Goal: Answer question/provide support: Share knowledge or assist other users

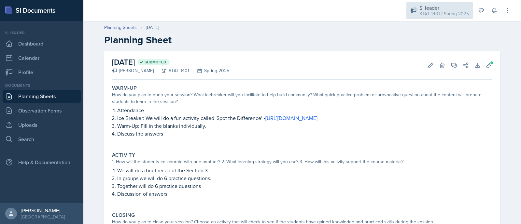
click at [437, 11] on div "STAT 1401 / Spring 2025" at bounding box center [443, 13] width 49 height 7
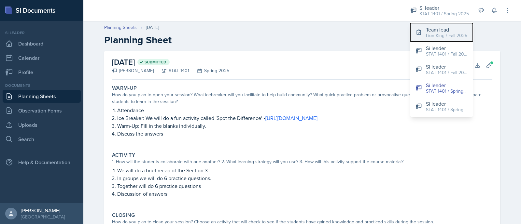
click at [445, 37] on div "Lion King / Fall 2025" at bounding box center [446, 35] width 41 height 7
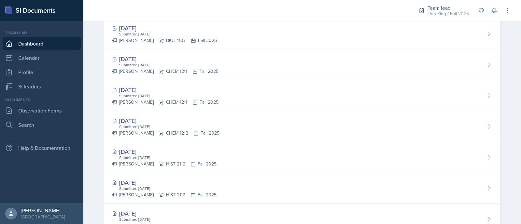
scroll to position [221, 0]
click at [7, 88] on icon at bounding box center [9, 86] width 7 height 7
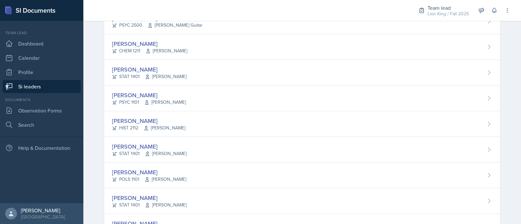
scroll to position [226, 0]
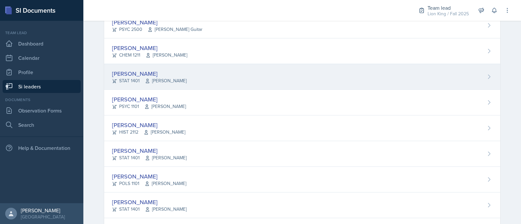
click at [375, 72] on div "[PERSON_NAME] STAT 1401 [PERSON_NAME]" at bounding box center [302, 77] width 396 height 26
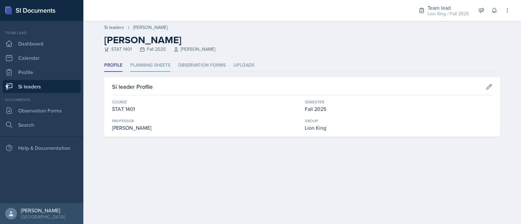
click at [140, 65] on li "Planning Sheets" at bounding box center [150, 65] width 40 height 13
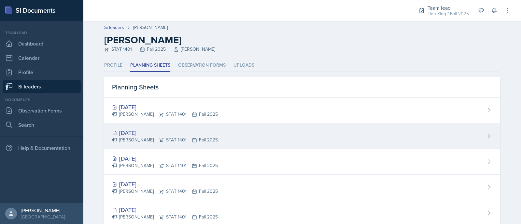
click at [191, 137] on div "[PERSON_NAME] STAT 1401 Fall 2025" at bounding box center [165, 140] width 106 height 7
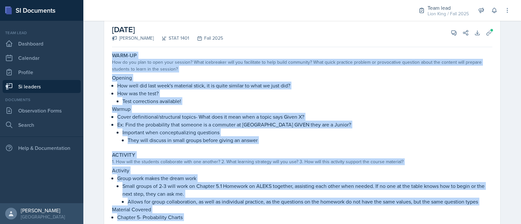
scroll to position [168, 0]
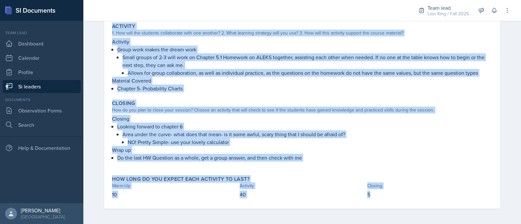
drag, startPoint x: 107, startPoint y: 93, endPoint x: 388, endPoint y: 200, distance: 300.5
click at [388, 200] on div "Warm-Up How do you plan to open your session? What icebreaker will you facilita…" at bounding box center [302, 65] width 380 height 288
copy div "Warm-Up How do you plan to open your session? What icebreaker will you facilita…"
click at [228, 95] on div "Warm-Up How do you plan to open your session? What icebreaker will you facilita…" at bounding box center [302, 65] width 380 height 288
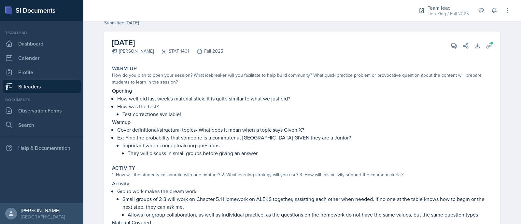
scroll to position [0, 0]
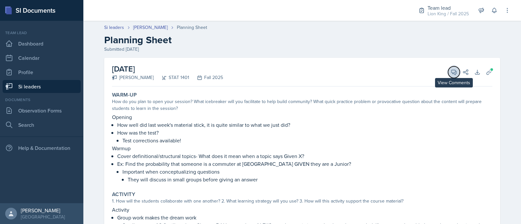
click at [451, 71] on icon at bounding box center [454, 72] width 7 height 7
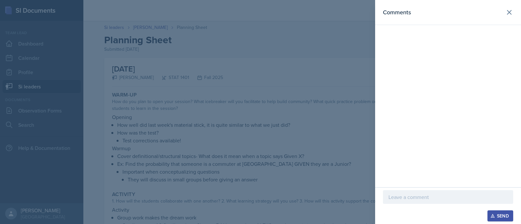
click at [409, 193] on div at bounding box center [448, 197] width 130 height 14
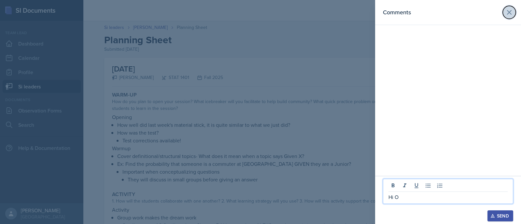
click at [509, 12] on icon at bounding box center [509, 12] width 4 height 4
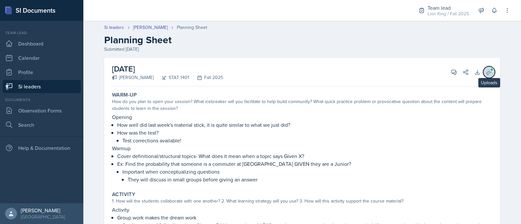
click at [486, 74] on icon at bounding box center [489, 72] width 7 height 7
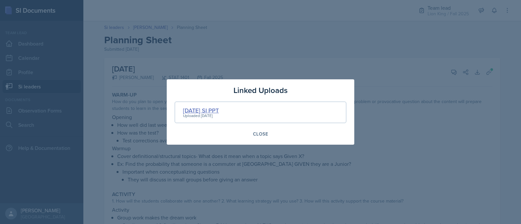
click at [197, 110] on div "[DATE] SI PPT" at bounding box center [201, 110] width 36 height 9
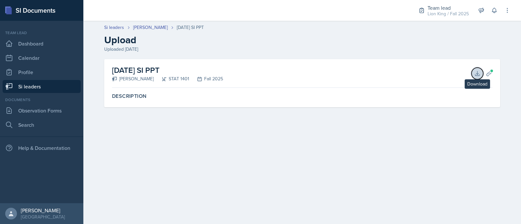
click at [475, 74] on icon at bounding box center [477, 73] width 7 height 7
click at [146, 25] on link "[PERSON_NAME]" at bounding box center [150, 27] width 35 height 7
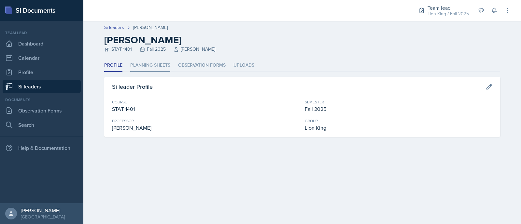
click at [151, 70] on li "Planning Sheets" at bounding box center [150, 65] width 40 height 13
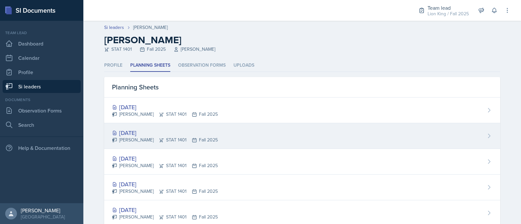
click at [153, 133] on div "[DATE]" at bounding box center [165, 133] width 106 height 9
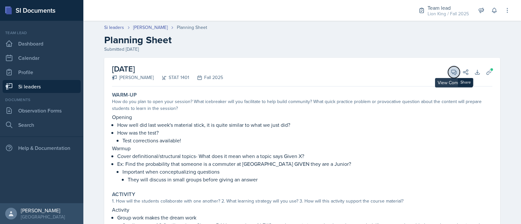
click at [452, 74] on icon at bounding box center [454, 72] width 5 height 5
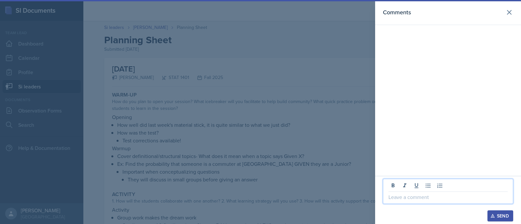
click at [427, 199] on p at bounding box center [447, 197] width 119 height 8
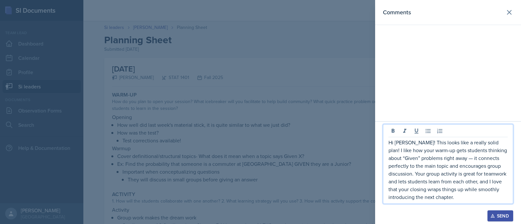
click at [484, 141] on p "Hi [PERSON_NAME]! This looks like a really solid plan! I like how your warm-up …" at bounding box center [447, 170] width 119 height 63
drag, startPoint x: 484, startPoint y: 141, endPoint x: 464, endPoint y: 144, distance: 20.0
click at [464, 144] on p "Hi [PERSON_NAME]! This looks like a really solid plan! I like how your warm-up …" at bounding box center [447, 170] width 119 height 63
click at [443, 159] on p "Hi [PERSON_NAME]! This is a great plan overall. I like how your warm-up gets st…" at bounding box center [447, 170] width 119 height 63
drag, startPoint x: 446, startPoint y: 160, endPoint x: 435, endPoint y: 159, distance: 11.1
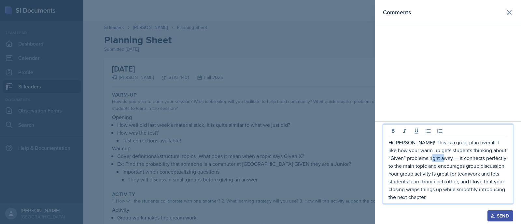
click at [435, 159] on p "Hi [PERSON_NAME]! This is a great plan overall. I like how your warm-up gets st…" at bounding box center [447, 170] width 119 height 63
click at [499, 217] on div "Send" at bounding box center [500, 216] width 17 height 5
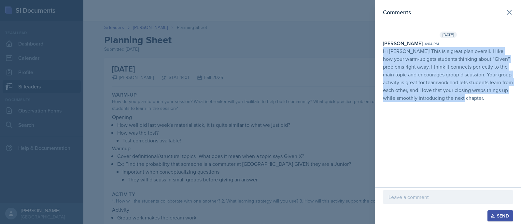
drag, startPoint x: 472, startPoint y: 101, endPoint x: 381, endPoint y: 51, distance: 103.6
click at [381, 51] on div "Asha-[PERSON_NAME] 4:04 pm Hi [PERSON_NAME]! This is a great plan overall. I li…" at bounding box center [448, 70] width 146 height 63
copy p "Hi [PERSON_NAME]! This is a great plan overall. I like how your warm-up gets st…"
click at [512, 12] on icon at bounding box center [509, 12] width 8 height 8
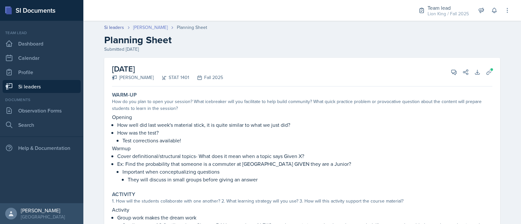
click at [152, 26] on link "[PERSON_NAME]" at bounding box center [150, 27] width 35 height 7
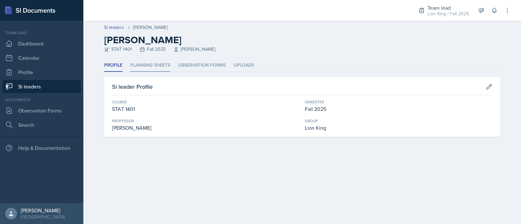
click at [140, 66] on li "Planning Sheets" at bounding box center [150, 65] width 40 height 13
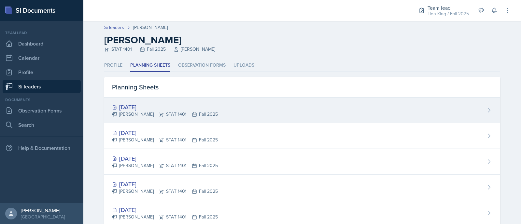
click at [141, 118] on div "[DATE] [PERSON_NAME] STAT 1401 Fall 2025" at bounding box center [302, 111] width 396 height 26
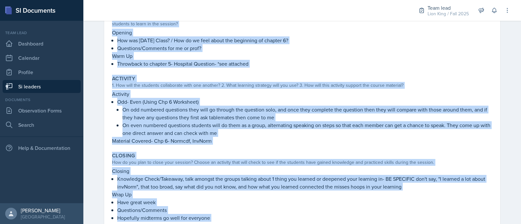
scroll to position [138, 0]
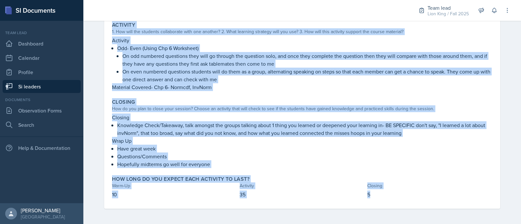
drag, startPoint x: 107, startPoint y: 97, endPoint x: 398, endPoint y: 195, distance: 306.8
click at [398, 195] on div "Warm-Up How do you plan to open your session? What icebreaker will you facilita…" at bounding box center [302, 80] width 380 height 258
copy div "Warm-Up How do you plan to open your session? What icebreaker will you facilita…"
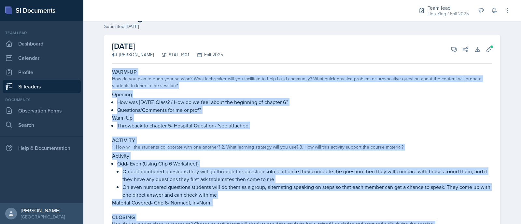
scroll to position [0, 0]
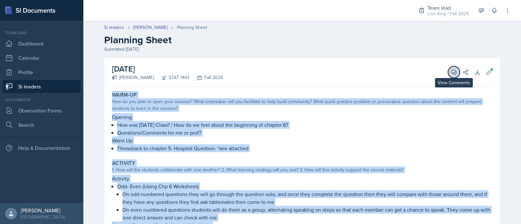
click at [451, 73] on icon at bounding box center [454, 72] width 7 height 7
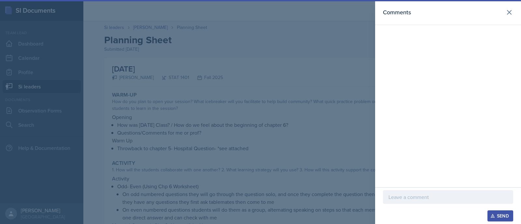
click at [399, 201] on div at bounding box center [448, 197] width 130 height 14
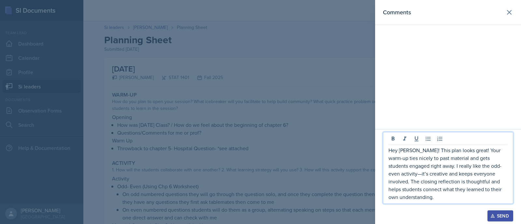
click at [493, 173] on p "Hey [PERSON_NAME]! This plan looks great! Your warm-up ties nicely to past mate…" at bounding box center [447, 174] width 119 height 55
drag, startPoint x: 498, startPoint y: 201, endPoint x: 437, endPoint y: 203, distance: 61.3
click at [437, 203] on div "Hey [PERSON_NAME]! This plan looks great! Your warm-up ties nicely to past mate…" at bounding box center [448, 168] width 130 height 72
click at [463, 159] on p "Hey [PERSON_NAME]! This plan looks great! Your warm-up ties nicely to past mate…" at bounding box center [447, 174] width 119 height 55
click at [464, 160] on p "Hey [PERSON_NAME]! This plan looks great! Your warm-up ties nicely to past mate…" at bounding box center [447, 174] width 119 height 55
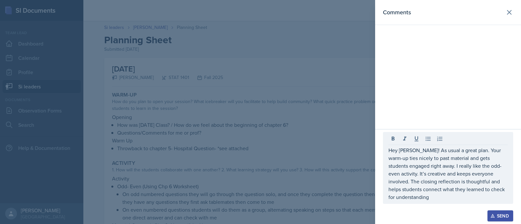
click at [495, 218] on div "Send" at bounding box center [500, 216] width 17 height 5
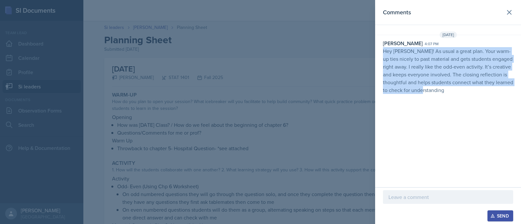
drag, startPoint x: 451, startPoint y: 91, endPoint x: 381, endPoint y: 53, distance: 79.4
click at [381, 53] on div "Asha-[PERSON_NAME] 4:07 pm Hey [PERSON_NAME]! As usual a great plan. Your warm-…" at bounding box center [448, 66] width 146 height 55
copy p "Hey [PERSON_NAME]! As usual a great plan. Your warm-up ties nicely to past mate…"
click at [515, 10] on button at bounding box center [509, 12] width 13 height 13
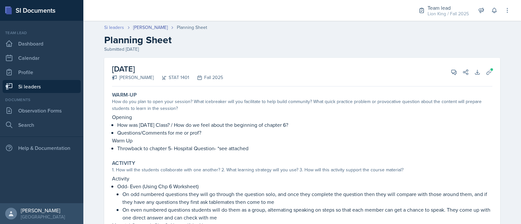
click at [113, 29] on link "Si leaders" at bounding box center [114, 27] width 20 height 7
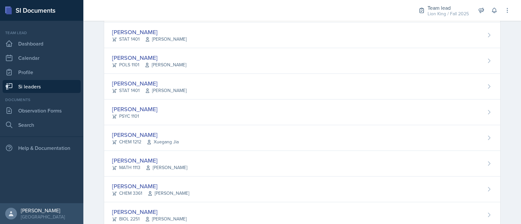
scroll to position [344, 0]
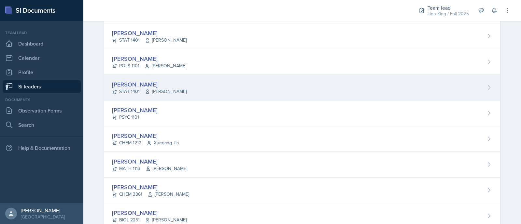
click at [442, 97] on div "[PERSON_NAME] STAT 1401 [PERSON_NAME]" at bounding box center [302, 88] width 396 height 26
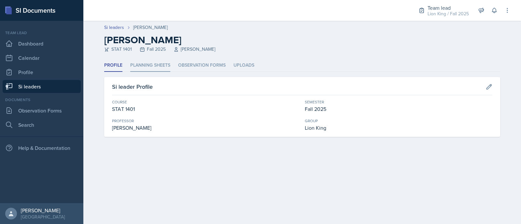
click at [155, 63] on li "Planning Sheets" at bounding box center [150, 65] width 40 height 13
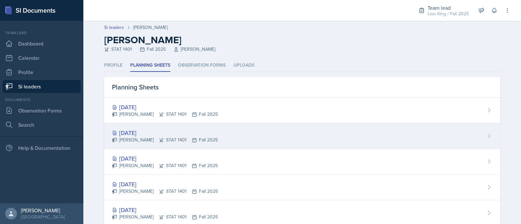
click at [207, 128] on div "[DATE] [PERSON_NAME] STAT 1401 Fall 2025" at bounding box center [302, 136] width 396 height 26
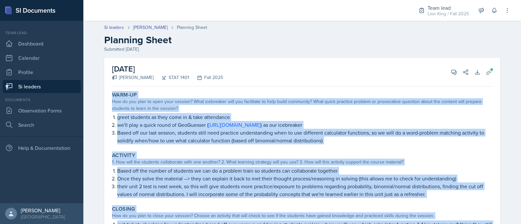
scroll to position [84, 0]
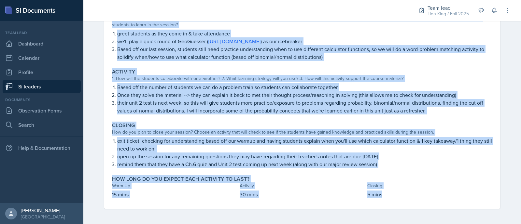
drag, startPoint x: 104, startPoint y: 95, endPoint x: 385, endPoint y: 201, distance: 300.0
click at [385, 201] on div "[DATE] [PERSON_NAME] STAT 1401 Fall 2025 View Comments Comments Send Share Down…" at bounding box center [302, 91] width 396 height 235
copy div "Warm-Up How do you plan to open your session? What icebreaker will you facilita…"
click at [376, 168] on div "Closing How do you plan to close your session? Choose an activity that will che…" at bounding box center [301, 145] width 385 height 51
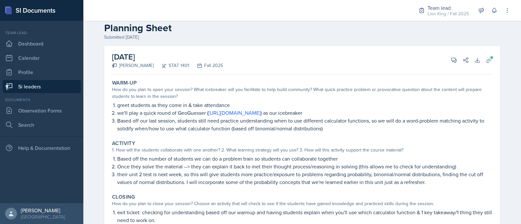
scroll to position [0, 0]
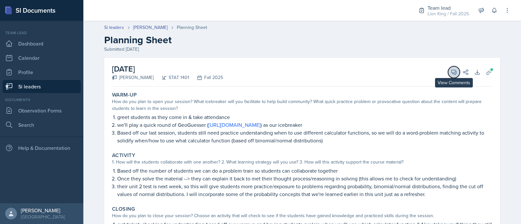
click at [451, 71] on icon at bounding box center [454, 72] width 7 height 7
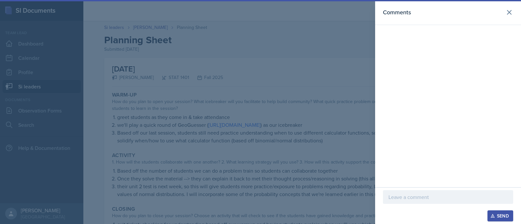
click at [401, 201] on p at bounding box center [447, 197] width 119 height 8
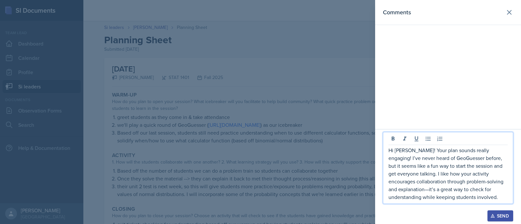
click at [421, 189] on p "Hi [PERSON_NAME]! Your plan sounds really engaging! I’ve never heard of GeoGues…" at bounding box center [447, 174] width 119 height 55
click at [441, 160] on p "Hi [PERSON_NAME]! Your plan sounds really engaging! I’ve never heard of GeoGues…" at bounding box center [447, 174] width 119 height 55
click at [503, 214] on div "Send" at bounding box center [500, 216] width 17 height 5
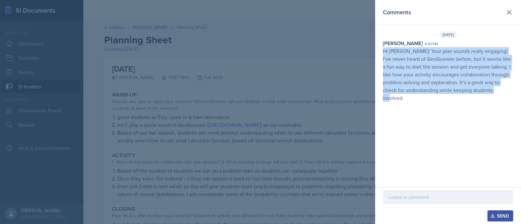
drag, startPoint x: 500, startPoint y: 90, endPoint x: 383, endPoint y: 51, distance: 123.5
click at [383, 51] on p "Hi [PERSON_NAME]! Your plan sounds really engaging! I’ve never heard of GeoGues…" at bounding box center [448, 74] width 130 height 55
copy p "Hi [PERSON_NAME]! Your plan sounds really engaging! I’ve never heard of GeoGues…"
click at [509, 10] on icon at bounding box center [509, 12] width 8 height 8
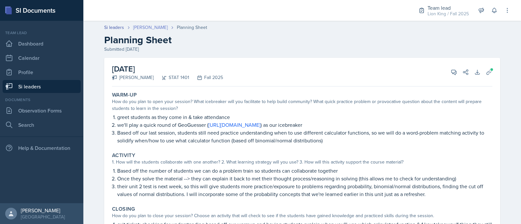
click at [146, 27] on link "[PERSON_NAME]" at bounding box center [150, 27] width 35 height 7
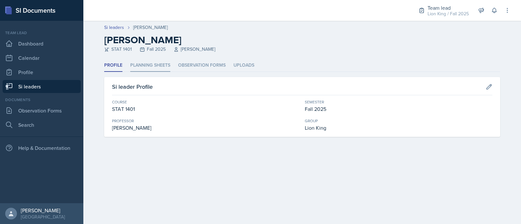
click at [143, 68] on li "Planning Sheets" at bounding box center [150, 65] width 40 height 13
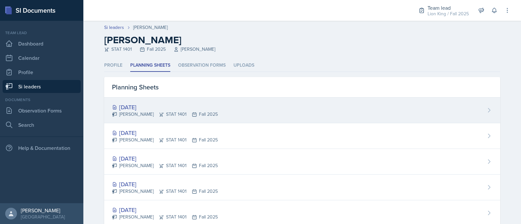
click at [150, 103] on div "[DATE]" at bounding box center [165, 107] width 106 height 9
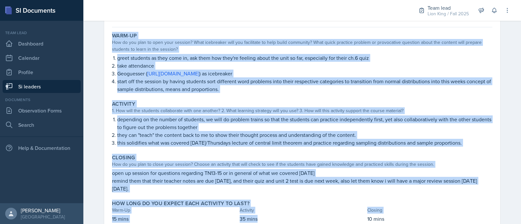
scroll to position [84, 0]
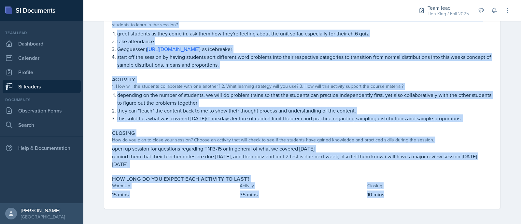
drag, startPoint x: 110, startPoint y: 89, endPoint x: 408, endPoint y: 194, distance: 316.0
click at [408, 194] on div "[DATE] [PERSON_NAME] STAT 1401 Fall 2025 View Comments Comments Send Share Down…" at bounding box center [302, 91] width 396 height 235
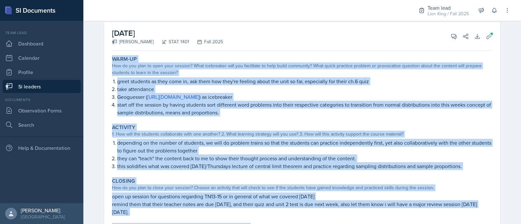
scroll to position [30, 0]
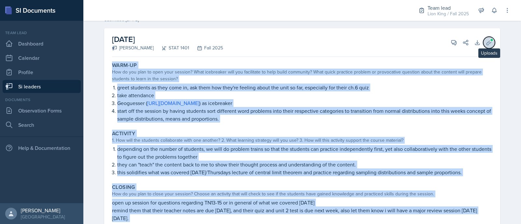
click at [486, 45] on icon at bounding box center [489, 42] width 7 height 7
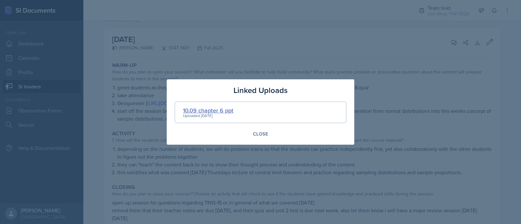
click at [204, 108] on div "10.09 chapter 6 ppt" at bounding box center [208, 110] width 50 height 9
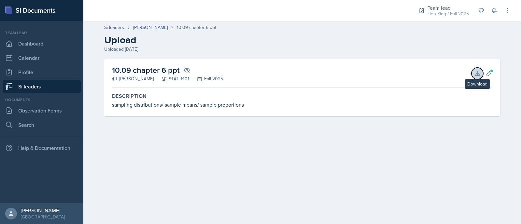
click at [482, 72] on button "Download" at bounding box center [477, 74] width 12 height 12
click at [146, 27] on link "[PERSON_NAME]" at bounding box center [150, 27] width 35 height 7
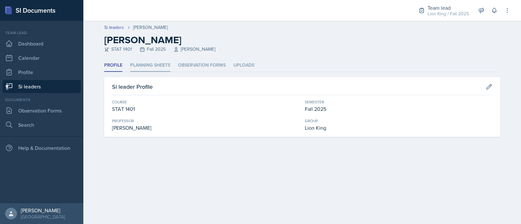
click at [144, 63] on li "Planning Sheets" at bounding box center [150, 65] width 40 height 13
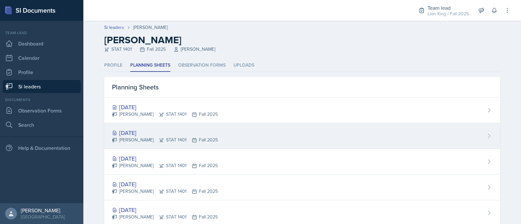
click at [151, 129] on div "[DATE]" at bounding box center [165, 133] width 106 height 9
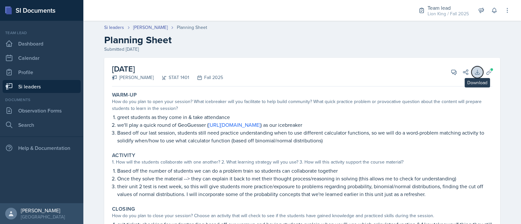
click at [475, 75] on icon at bounding box center [477, 72] width 7 height 7
click at [487, 67] on button "Uploads" at bounding box center [489, 72] width 12 height 12
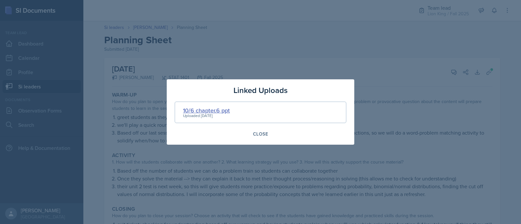
click at [215, 109] on div "10/6 chapter.6 ppt" at bounding box center [206, 110] width 47 height 9
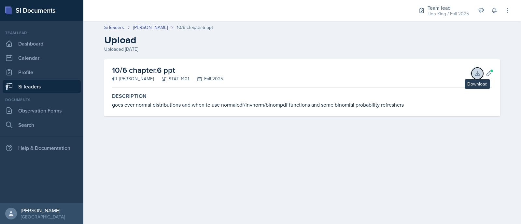
click at [477, 74] on icon at bounding box center [477, 73] width 4 height 4
click at [147, 28] on link "[PERSON_NAME]" at bounding box center [150, 27] width 35 height 7
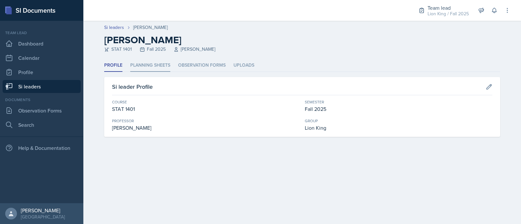
click at [151, 66] on li "Planning Sheets" at bounding box center [150, 65] width 40 height 13
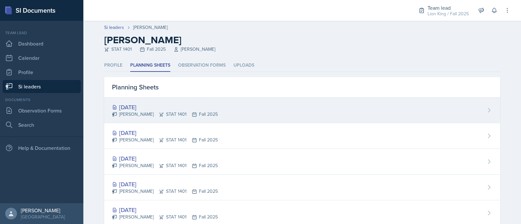
click at [156, 111] on div "[PERSON_NAME] STAT 1401 Fall 2025" at bounding box center [165, 114] width 106 height 7
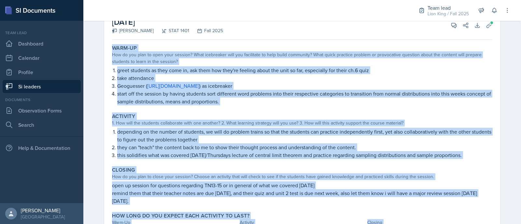
scroll to position [84, 0]
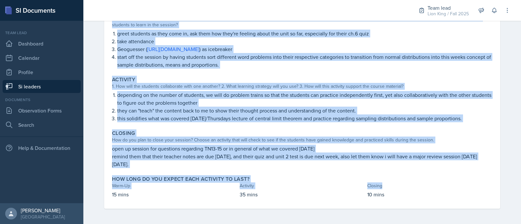
drag, startPoint x: 108, startPoint y: 92, endPoint x: 433, endPoint y: 187, distance: 337.9
click at [433, 187] on div "Warm-Up How do you plan to open your session? What icebreaker will you facilita…" at bounding box center [302, 107] width 380 height 203
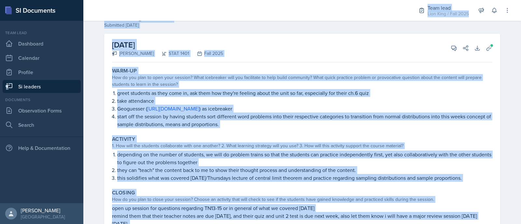
scroll to position [0, 0]
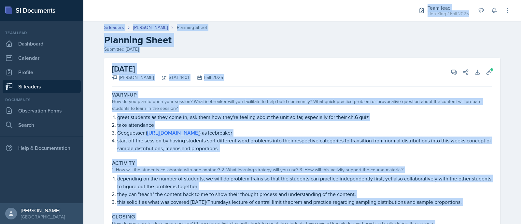
drag, startPoint x: 387, startPoint y: 197, endPoint x: 104, endPoint y: 62, distance: 313.8
click at [104, 62] on div "[DATE] [PERSON_NAME] STAT 1401 Fall 2025 View Comments Comments Send Share Down…" at bounding box center [302, 175] width 396 height 235
copy div "[DATE] [PERSON_NAME] STAT 1401 Fall 2025 View Comments Comments Send Share Down…"
click at [451, 70] on icon at bounding box center [454, 72] width 7 height 7
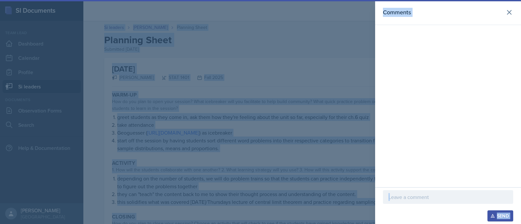
click at [415, 201] on p at bounding box center [447, 197] width 119 height 8
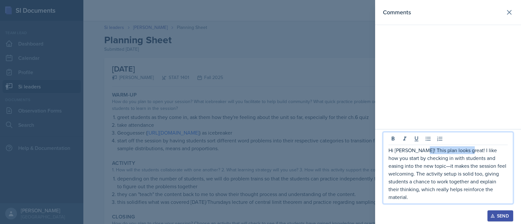
drag, startPoint x: 463, startPoint y: 159, endPoint x: 417, endPoint y: 153, distance: 46.0
click at [417, 153] on div "Hi [PERSON_NAME]! This plan looks great! I like how you start by checking in wi…" at bounding box center [448, 168] width 130 height 72
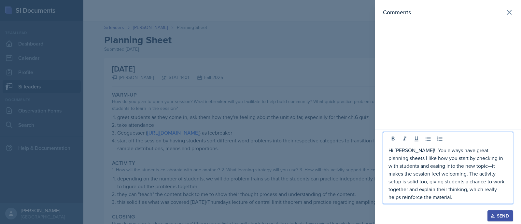
click at [451, 165] on p "Hi [PERSON_NAME]! You always have great planning sheets I like how you start by…" at bounding box center [447, 174] width 119 height 55
click at [502, 151] on p "Hi [PERSON_NAME]! You always have great planning sheets I like how you start by…" at bounding box center [447, 174] width 119 height 55
drag, startPoint x: 461, startPoint y: 191, endPoint x: 467, endPoint y: 200, distance: 10.7
click at [467, 200] on p "Hi [PERSON_NAME]! You always have great planning sheets. I like how you start b…" at bounding box center [447, 174] width 119 height 55
click at [461, 190] on p "Hi [PERSON_NAME]! You always have great planning sheets. I like how you start b…" at bounding box center [447, 174] width 119 height 55
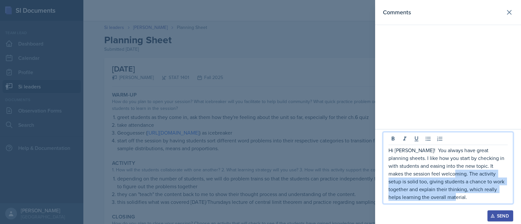
drag, startPoint x: 415, startPoint y: 173, endPoint x: 438, endPoint y: 203, distance: 37.7
click at [438, 203] on div "Hi [PERSON_NAME]! You always have great planning sheets. I like how you start b…" at bounding box center [448, 168] width 130 height 72
click at [417, 175] on p "Hi [PERSON_NAME]! You always have great planning sheets. I like how you start b…" at bounding box center [447, 174] width 119 height 55
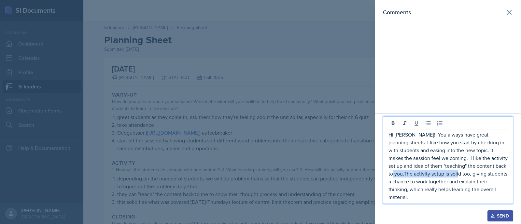
drag, startPoint x: 428, startPoint y: 180, endPoint x: 482, endPoint y: 171, distance: 54.2
click at [482, 171] on p "Hi [PERSON_NAME]! You always have great planning sheets. I like how you start b…" at bounding box center [447, 166] width 119 height 70
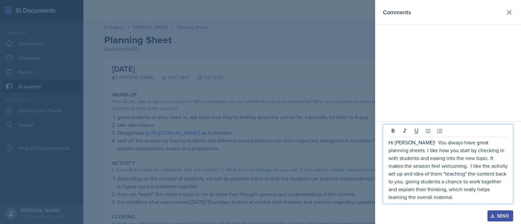
click at [483, 171] on p "Hi [PERSON_NAME]! You always have great planning sheets. I like how you start b…" at bounding box center [447, 170] width 119 height 63
drag, startPoint x: 502, startPoint y: 183, endPoint x: 482, endPoint y: 177, distance: 20.3
click at [482, 177] on p "Hi [PERSON_NAME]! You always have great planning sheets. I like how you start b…" at bounding box center [447, 170] width 119 height 63
click at [482, 172] on p "Hi [PERSON_NAME]! You always have great planning sheets. I like how you start b…" at bounding box center [447, 170] width 119 height 63
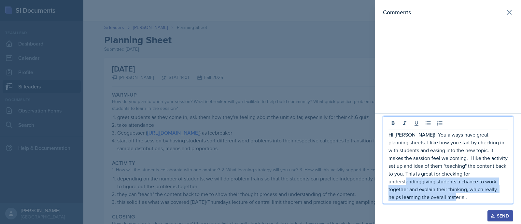
drag, startPoint x: 472, startPoint y: 176, endPoint x: 497, endPoint y: 197, distance: 33.1
click at [497, 197] on p "Hi [PERSON_NAME]! You always have great planning sheets. I like how you start b…" at bounding box center [447, 166] width 119 height 70
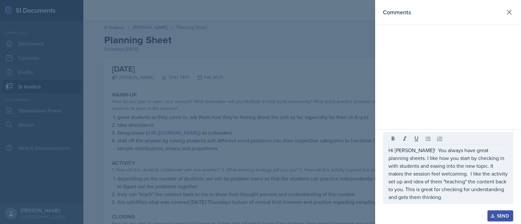
click at [495, 214] on icon "button" at bounding box center [492, 216] width 5 height 5
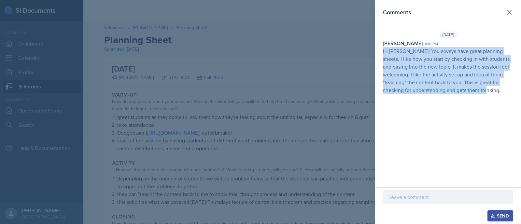
drag, startPoint x: 480, startPoint y: 91, endPoint x: 380, endPoint y: 53, distance: 107.0
click at [380, 53] on div "Asha-[PERSON_NAME] 4:16 pm Hi [PERSON_NAME]! You always have great planning she…" at bounding box center [448, 66] width 146 height 55
copy p "Hi [PERSON_NAME]! You always have great planning sheets. I like how you start b…"
click at [510, 8] on icon at bounding box center [509, 12] width 8 height 8
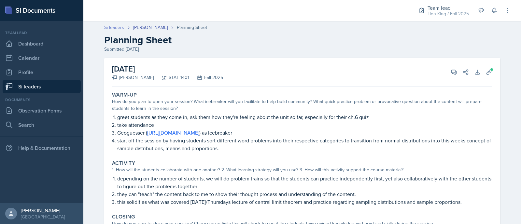
click at [108, 27] on link "Si leaders" at bounding box center [114, 27] width 20 height 7
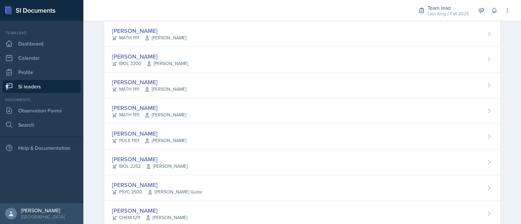
scroll to position [63, 0]
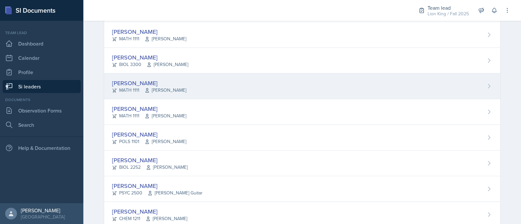
click at [440, 89] on div "[PERSON_NAME] MATH 1111 [PERSON_NAME]" at bounding box center [302, 87] width 396 height 26
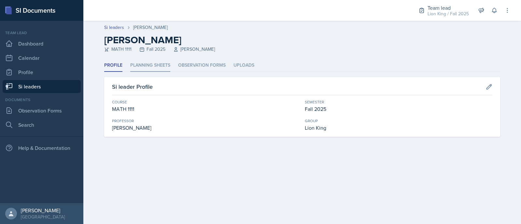
click at [164, 61] on li "Planning Sheets" at bounding box center [150, 65] width 40 height 13
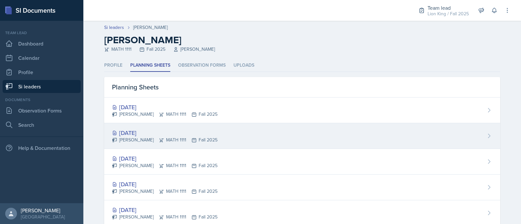
click at [157, 137] on div "[PERSON_NAME] MATH 1111 Fall 2025" at bounding box center [164, 140] width 105 height 7
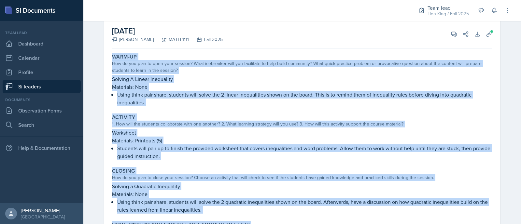
scroll to position [84, 0]
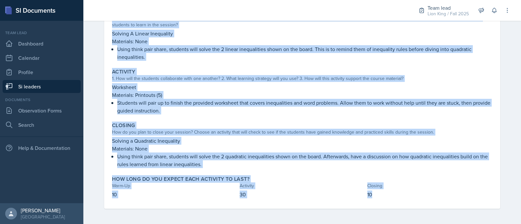
drag, startPoint x: 107, startPoint y: 90, endPoint x: 383, endPoint y: 196, distance: 295.2
click at [383, 196] on div "Warm-Up How do you plan to open your session? What icebreaker will you facilita…" at bounding box center [302, 107] width 380 height 203
copy div "Warm-Up How do you plan to open your session? What icebreaker will you facilita…"
click at [383, 196] on p "10" at bounding box center [429, 195] width 125 height 8
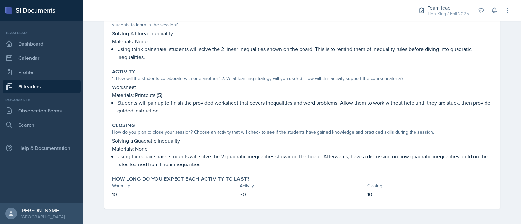
scroll to position [0, 0]
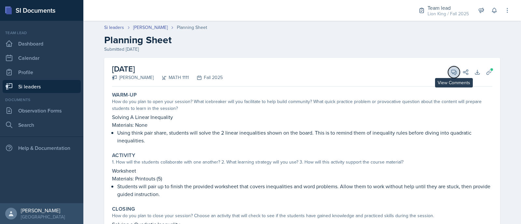
click at [451, 71] on icon at bounding box center [454, 72] width 7 height 7
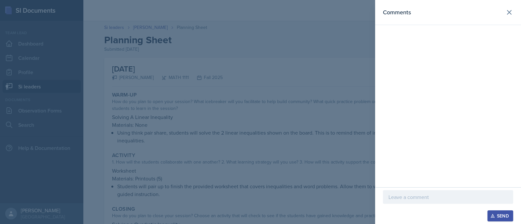
click at [419, 196] on p at bounding box center [447, 197] width 119 height 8
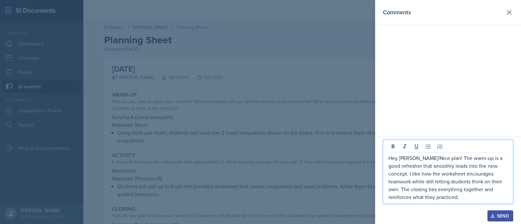
click at [414, 160] on p "Hey [PERSON_NAME]!Nice plan! The warm-up is a good refresher that smoothly lead…" at bounding box center [447, 177] width 119 height 47
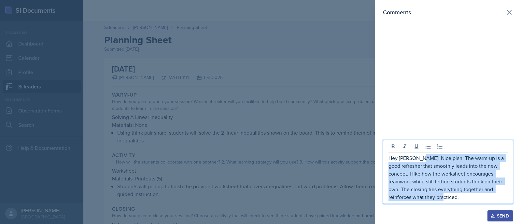
drag, startPoint x: 431, startPoint y: 197, endPoint x: 418, endPoint y: 157, distance: 42.7
click at [418, 157] on p "Hey [PERSON_NAME]! Nice plan! The warm-up is a good refresher that smoothly lea…" at bounding box center [447, 177] width 119 height 47
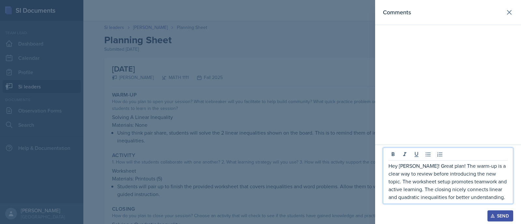
click at [428, 165] on p "Hey [PERSON_NAME]! Great plan! The warm-up is a clear way to review before intr…" at bounding box center [447, 181] width 119 height 39
click at [485, 176] on p "Hey [PERSON_NAME]! Nice plan! The warm-up is a clear way to review before intro…" at bounding box center [447, 181] width 119 height 39
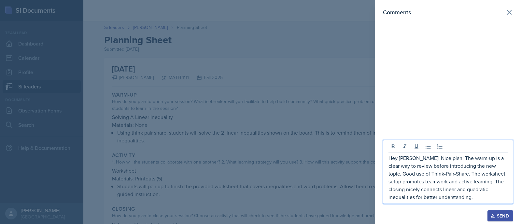
click at [487, 213] on button "Send" at bounding box center [500, 216] width 26 height 11
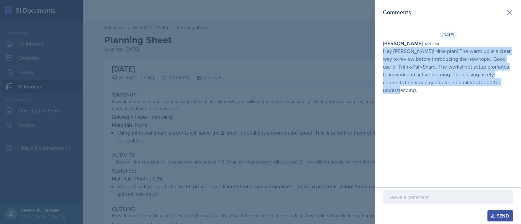
drag, startPoint x: 419, startPoint y: 93, endPoint x: 384, endPoint y: 51, distance: 54.8
click at [384, 51] on p "Hey [PERSON_NAME]! Nice plan! The warm-up is a clear way to review before intro…" at bounding box center [448, 70] width 130 height 47
copy p "Hey [PERSON_NAME]! Nice plan! The warm-up is a clear way to review before intro…"
click at [510, 13] on icon at bounding box center [509, 12] width 8 height 8
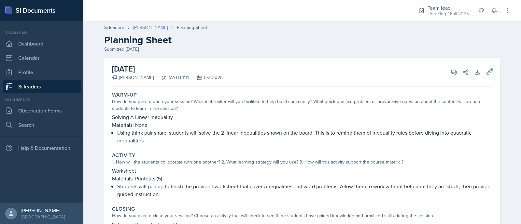
click at [144, 26] on link "[PERSON_NAME]" at bounding box center [150, 27] width 35 height 7
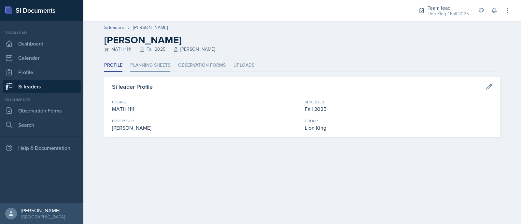
click at [151, 68] on li "Planning Sheets" at bounding box center [150, 65] width 40 height 13
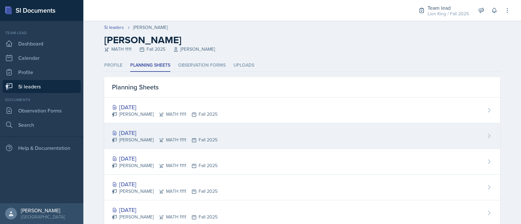
click at [155, 130] on div "[DATE]" at bounding box center [164, 133] width 105 height 9
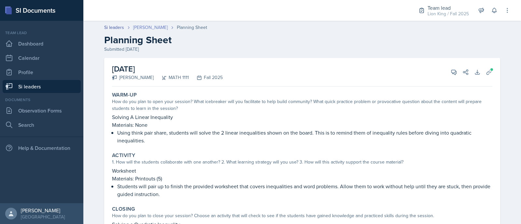
click at [144, 27] on link "[PERSON_NAME]" at bounding box center [150, 27] width 35 height 7
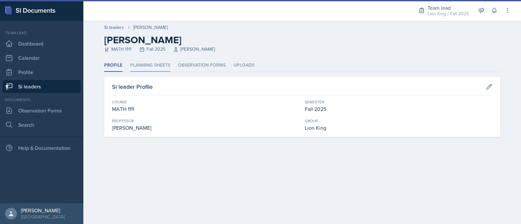
click at [148, 67] on li "Planning Sheets" at bounding box center [150, 65] width 40 height 13
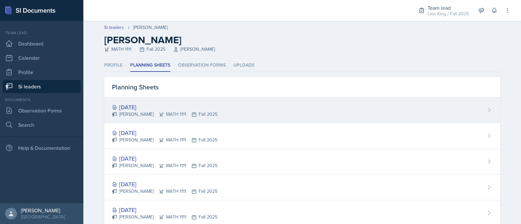
click at [147, 113] on div "[PERSON_NAME] MATH 1111 Fall 2025" at bounding box center [164, 114] width 105 height 7
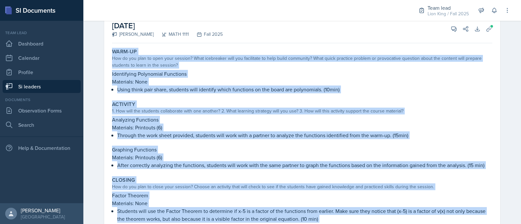
scroll to position [98, 0]
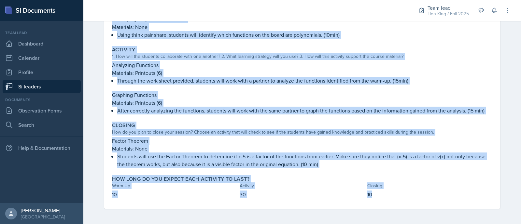
drag, startPoint x: 107, startPoint y: 90, endPoint x: 384, endPoint y: 194, distance: 295.9
click at [384, 194] on div "Warm-Up How do you plan to open your session? What icebreaker will you facilita…" at bounding box center [302, 100] width 380 height 218
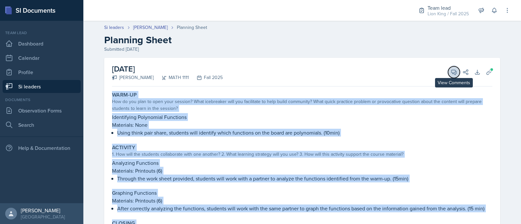
click at [455, 70] on span at bounding box center [456, 69] width 3 height 3
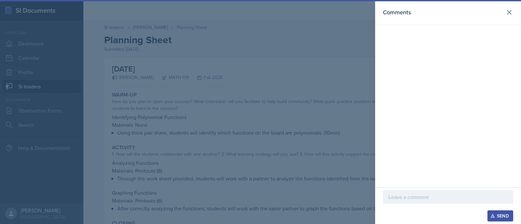
click at [415, 197] on p at bounding box center [447, 197] width 119 height 8
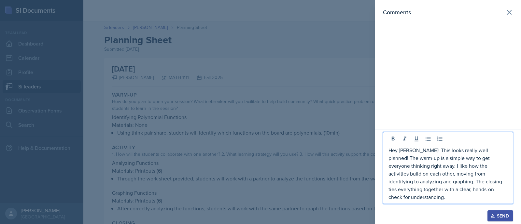
click at [483, 159] on p "Hey [PERSON_NAME]! This looks really well planned! The warm-up is a simple way …" at bounding box center [447, 174] width 119 height 55
click at [484, 159] on p "Hey [PERSON_NAME]! This looks really well planned! The warm-up is a simple way …" at bounding box center [447, 174] width 119 height 55
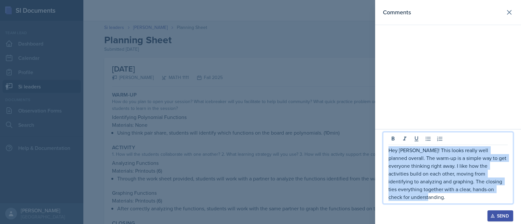
drag, startPoint x: 497, startPoint y: 200, endPoint x: 386, endPoint y: 151, distance: 121.6
click at [386, 151] on div "Hey [PERSON_NAME]! This looks really well planned overall. The warm-up is a sim…" at bounding box center [448, 168] width 130 height 72
click at [489, 193] on p "Hey [PERSON_NAME]! This looks really well planned overall. The warm-up is a sim…" at bounding box center [447, 174] width 119 height 55
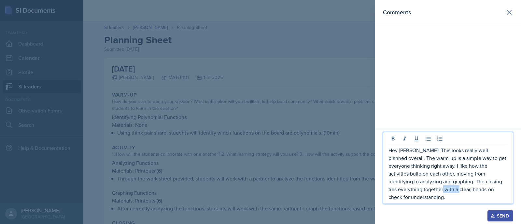
drag, startPoint x: 405, startPoint y: 198, endPoint x: 391, endPoint y: 197, distance: 14.4
click at [391, 197] on p "Hey [PERSON_NAME]! This looks really well planned overall. The warm-up is a sim…" at bounding box center [447, 174] width 119 height 55
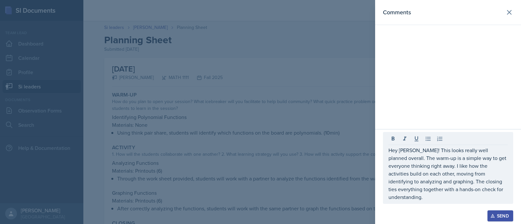
click at [502, 215] on div "Send" at bounding box center [500, 216] width 17 height 5
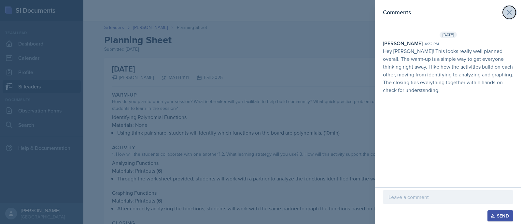
click at [510, 14] on icon at bounding box center [509, 12] width 8 height 8
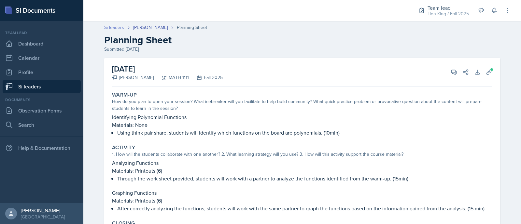
click at [112, 26] on link "Si leaders" at bounding box center [114, 27] width 20 height 7
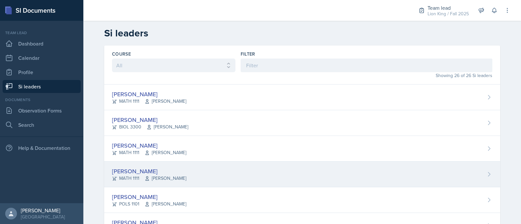
click at [138, 169] on div "[PERSON_NAME]" at bounding box center [149, 171] width 74 height 9
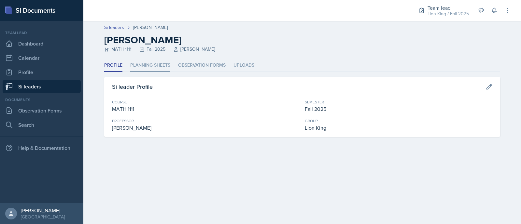
click at [133, 59] on li "Planning Sheets" at bounding box center [150, 65] width 40 height 13
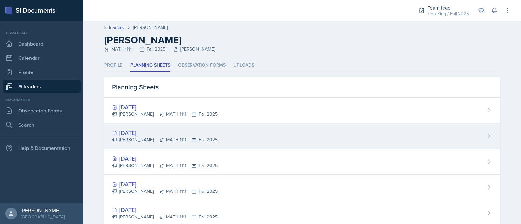
click at [153, 134] on div "[DATE]" at bounding box center [164, 133] width 105 height 9
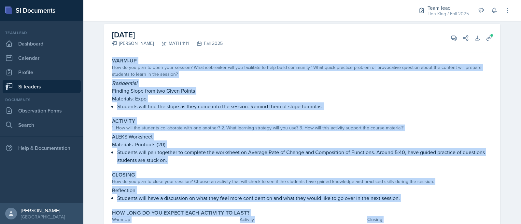
scroll to position [68, 0]
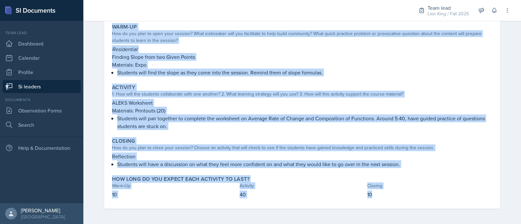
drag, startPoint x: 108, startPoint y: 94, endPoint x: 395, endPoint y: 207, distance: 308.5
click at [395, 207] on div "Warm-Up How do you plan to open your session? What icebreaker will you facilita…" at bounding box center [302, 115] width 380 height 188
click at [501, 160] on div "[DATE] [PERSON_NAME] MATH 1111 Fall 2025 View Comments Comments Send Share Down…" at bounding box center [302, 107] width 417 height 235
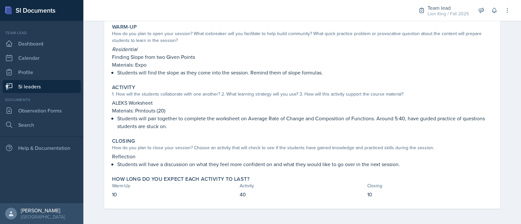
scroll to position [0, 0]
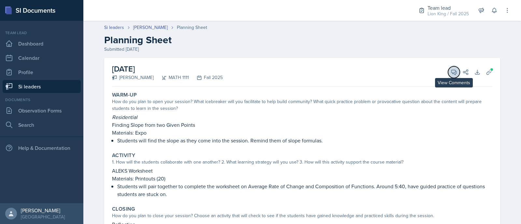
click at [451, 71] on icon at bounding box center [454, 72] width 7 height 7
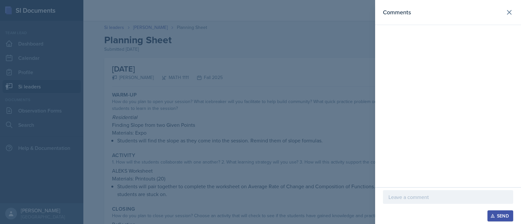
click at [412, 202] on div at bounding box center [448, 197] width 130 height 14
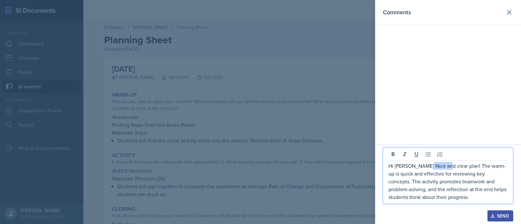
drag, startPoint x: 443, startPoint y: 167, endPoint x: 425, endPoint y: 167, distance: 18.2
click at [425, 167] on p "Hi [PERSON_NAME] Nice and clear plan! The warm-up is quick and effective for re…" at bounding box center [447, 181] width 119 height 39
click at [409, 164] on p "Hi [PERSON_NAME] Nice plan! The warm-up is quick and effective for reviewing ke…" at bounding box center [447, 181] width 119 height 39
click at [435, 165] on p "Hi [PERSON_NAME]! This is a Nice plan! The warm-up is quick and effective for r…" at bounding box center [447, 181] width 119 height 39
drag, startPoint x: 399, startPoint y: 173, endPoint x: 386, endPoint y: 172, distance: 13.0
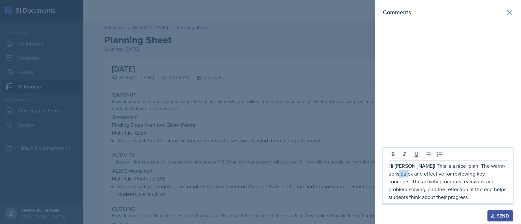
click at [386, 172] on div "Hi [PERSON_NAME]! This is a nice plan! The warm-up is quick and effective for r…" at bounding box center [448, 176] width 130 height 56
drag, startPoint x: 459, startPoint y: 175, endPoint x: 492, endPoint y: 177, distance: 33.0
click at [492, 177] on p "Hi [PERSON_NAME]! This is a nice plan! The warm-up is quick nut still effective…" at bounding box center [447, 181] width 119 height 39
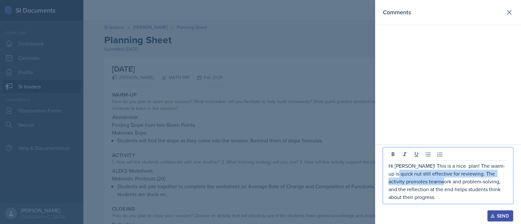
drag, startPoint x: 444, startPoint y: 183, endPoint x: 387, endPoint y: 177, distance: 57.3
click at [387, 177] on div "Hi [PERSON_NAME]! This is a nice plan! The warm-up is quick nut still effective…" at bounding box center [448, 176] width 130 height 56
click at [392, 182] on p "Hi [PERSON_NAME]! This is a nice plan! The warm-up is quick nut still effective…" at bounding box center [447, 181] width 119 height 39
drag, startPoint x: 444, startPoint y: 184, endPoint x: 385, endPoint y: 180, distance: 59.4
click at [385, 180] on div "Hi [PERSON_NAME]! This is a nice plan! The warm-up is quick nut still effective…" at bounding box center [448, 176] width 130 height 56
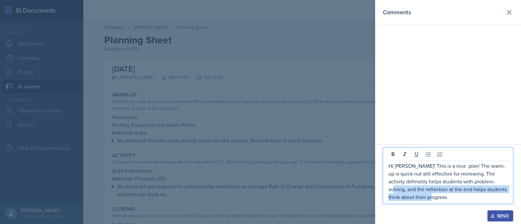
drag, startPoint x: 474, startPoint y: 185, endPoint x: 485, endPoint y: 198, distance: 16.8
click at [485, 198] on p "Hi [PERSON_NAME]! This is a nice plan! The warm-up is quick nut still effective…" at bounding box center [447, 181] width 119 height 39
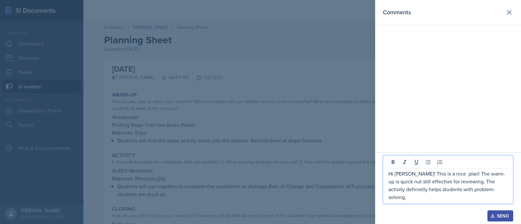
click at [500, 189] on p "Hi [PERSON_NAME]! This is a nice plan! The warm-up is quick nut still effective…" at bounding box center [447, 185] width 119 height 31
click at [486, 191] on p "Hi [PERSON_NAME]! This is a nice plan! The warm-up is quick nut still effective…" at bounding box center [447, 185] width 119 height 31
click at [489, 191] on p "Hi [PERSON_NAME]! This is a nice plan! The warm-up is quick nut still effective…" at bounding box center [447, 185] width 119 height 31
click at [492, 192] on p "Hi [PERSON_NAME]! This is a nice plan! The warm-up is quick nut still effective…" at bounding box center [447, 185] width 119 height 31
click at [479, 198] on p "Hi [PERSON_NAME]! This is a nice plan! The warm-up is quick nut still effective…" at bounding box center [447, 185] width 119 height 31
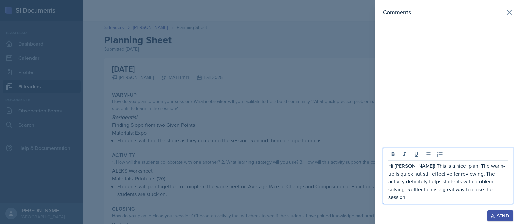
click at [487, 191] on p "Hi [PERSON_NAME]! This is a nice plan! The warm-up is quick nut still effective…" at bounding box center [447, 181] width 119 height 39
click at [467, 203] on div "Hi [PERSON_NAME]! This is a nice plan! The warm-up is quick nut still effective…" at bounding box center [448, 176] width 130 height 56
click at [465, 199] on p "Hi [PERSON_NAME]! This is a nice plan! The warm-up is quick nut still effective…" at bounding box center [447, 181] width 119 height 39
click at [393, 182] on p "Hi [PERSON_NAME]! This is a nice plan! The warm-up is quick nut still effective…" at bounding box center [447, 181] width 119 height 39
click at [391, 181] on p "Hi [PERSON_NAME]! This is a nice plan! The warm-up is quick nut still effective…" at bounding box center [447, 181] width 119 height 39
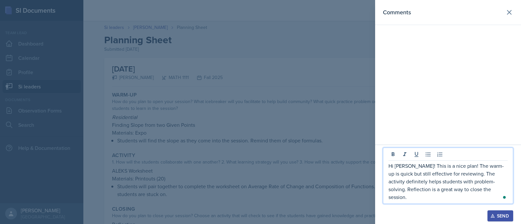
click at [496, 216] on div "Send" at bounding box center [500, 216] width 17 height 5
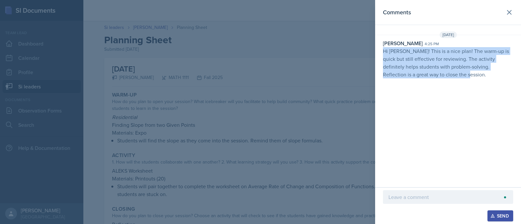
drag, startPoint x: 435, startPoint y: 72, endPoint x: 383, endPoint y: 49, distance: 56.7
click at [383, 49] on p "Hi [PERSON_NAME]! This is a nice plan! The warm-up is quick but still effective…" at bounding box center [448, 62] width 130 height 31
click at [507, 14] on icon at bounding box center [509, 12] width 4 height 4
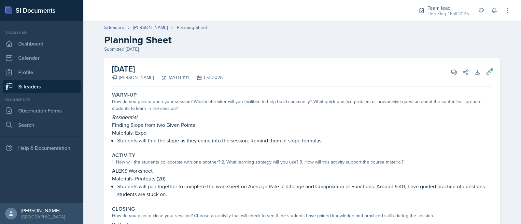
click at [154, 23] on header "Si leaders [PERSON_NAME] Planning Sheet Planning Sheet Submitted [DATE]" at bounding box center [302, 39] width 438 height 42
click at [152, 26] on link "[PERSON_NAME]" at bounding box center [150, 27] width 35 height 7
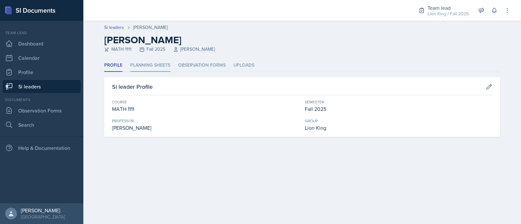
click at [145, 67] on li "Planning Sheets" at bounding box center [150, 65] width 40 height 13
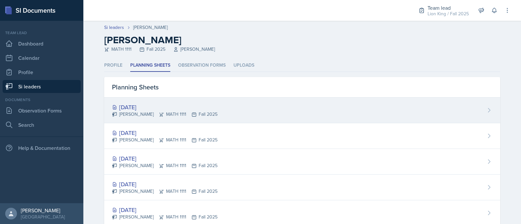
click at [159, 112] on icon at bounding box center [161, 114] width 5 height 5
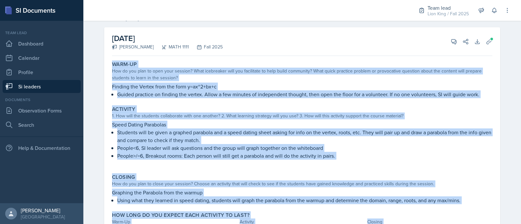
scroll to position [67, 0]
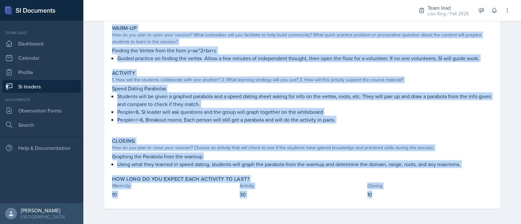
drag, startPoint x: 107, startPoint y: 89, endPoint x: 396, endPoint y: 189, distance: 306.3
click at [396, 189] on div "Warm-Up How do you plan to open your session? What icebreaker will you facilita…" at bounding box center [302, 115] width 380 height 187
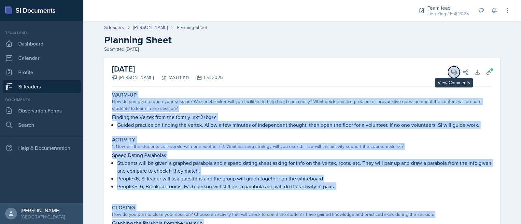
click at [452, 67] on button "View Comments" at bounding box center [454, 72] width 12 height 12
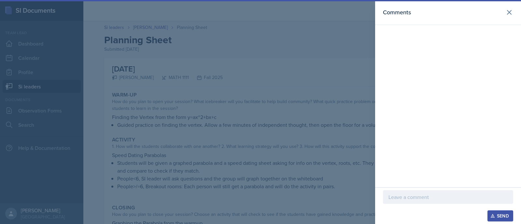
click at [402, 201] on p at bounding box center [447, 197] width 119 height 8
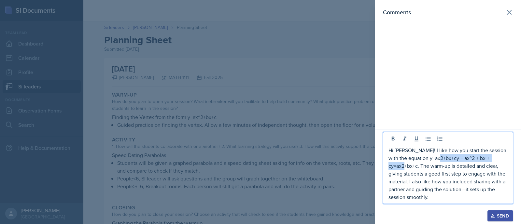
drag, startPoint x: 502, startPoint y: 159, endPoint x: 439, endPoint y: 160, distance: 63.2
click at [439, 160] on p "Hi [PERSON_NAME]! I like how you start the session with the equation y=ax2+bx+c…" at bounding box center [447, 174] width 119 height 55
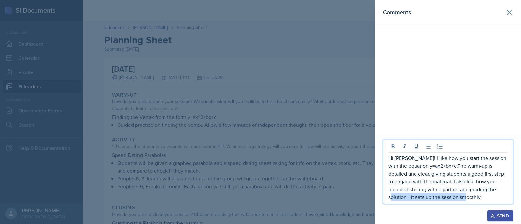
drag, startPoint x: 496, startPoint y: 191, endPoint x: 498, endPoint y: 196, distance: 5.3
click at [498, 196] on p "Hi [PERSON_NAME]! I like how you start the session with the equation y=ax2+bx+c…" at bounding box center [447, 177] width 119 height 47
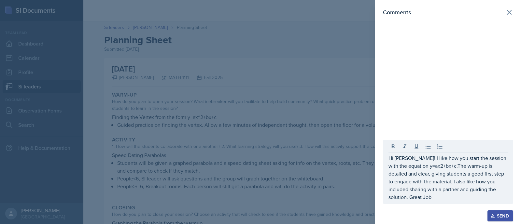
click at [497, 217] on div "Send" at bounding box center [500, 216] width 17 height 5
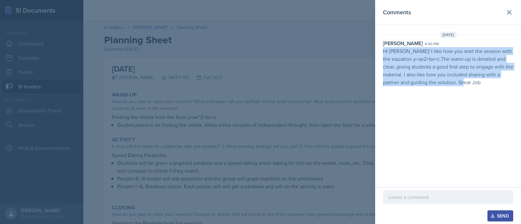
drag, startPoint x: 500, startPoint y: 83, endPoint x: 382, endPoint y: 48, distance: 122.6
click at [382, 48] on div "[PERSON_NAME] 4:30 pm Hi [PERSON_NAME]! I like how you start the session with t…" at bounding box center [448, 62] width 146 height 47
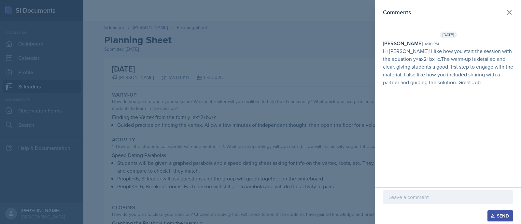
click at [288, 69] on div at bounding box center [260, 112] width 521 height 224
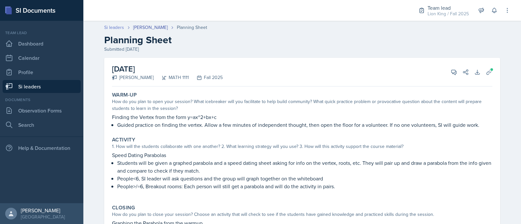
click at [106, 27] on link "Si leaders" at bounding box center [114, 27] width 20 height 7
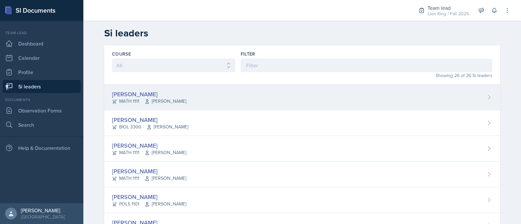
click at [150, 100] on span "[PERSON_NAME]" at bounding box center [166, 101] width 42 height 7
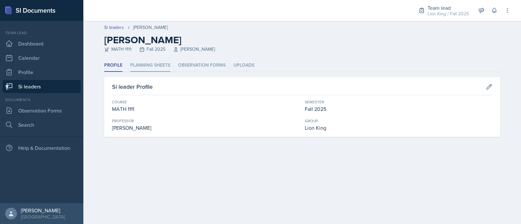
click at [146, 65] on li "Planning Sheets" at bounding box center [150, 65] width 40 height 13
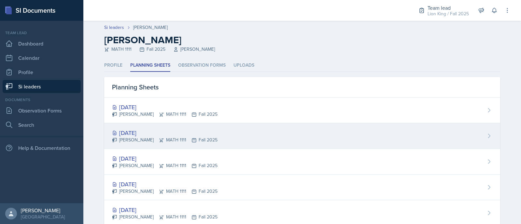
click at [167, 131] on div "[DATE]" at bounding box center [164, 133] width 105 height 9
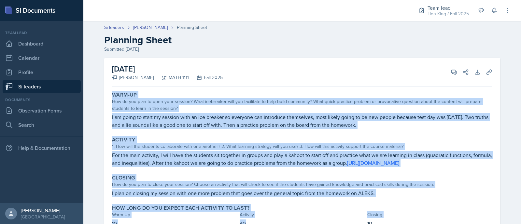
scroll to position [37, 0]
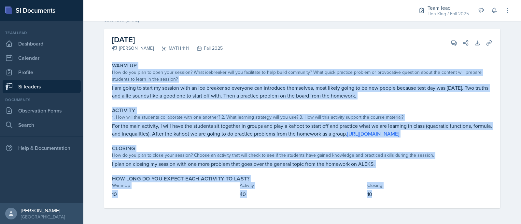
drag, startPoint x: 107, startPoint y: 93, endPoint x: 412, endPoint y: 203, distance: 323.4
click at [412, 203] on div "Warm-Up How do you plan to open your session? What icebreaker will you facilita…" at bounding box center [302, 134] width 380 height 149
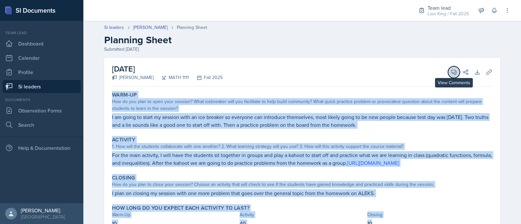
click at [452, 76] on button "View Comments" at bounding box center [454, 72] width 12 height 12
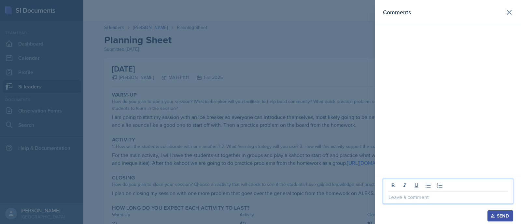
click at [409, 197] on p at bounding box center [447, 197] width 119 height 8
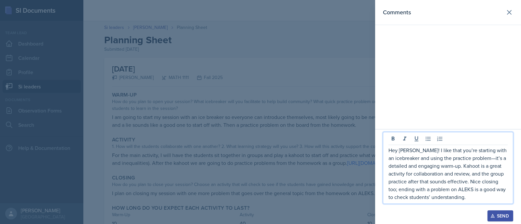
click at [490, 160] on p "Hey [PERSON_NAME]! I like that you’re starting with an icebreaker and using the…" at bounding box center [447, 174] width 119 height 55
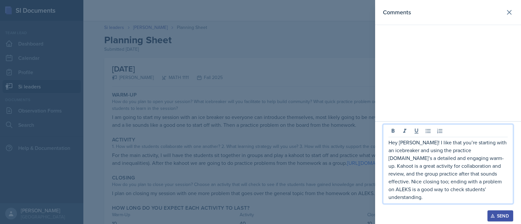
click at [490, 160] on p "Hey [PERSON_NAME]! I like that you’re starting with an icebreaker and using the…" at bounding box center [447, 170] width 119 height 63
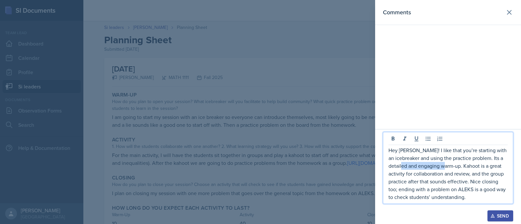
drag, startPoint x: 462, startPoint y: 168, endPoint x: 417, endPoint y: 167, distance: 44.6
click at [417, 167] on p "Hey [PERSON_NAME]! I like that you’re starting with an icebreaker and using the…" at bounding box center [447, 174] width 119 height 55
drag, startPoint x: 417, startPoint y: 167, endPoint x: 391, endPoint y: 164, distance: 26.8
click at [391, 164] on p "Hey [PERSON_NAME]! I like that you’re starting with an icebreaker and using the…" at bounding box center [447, 174] width 119 height 55
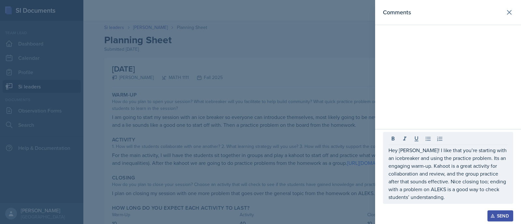
click at [496, 217] on div "Send" at bounding box center [500, 216] width 17 height 5
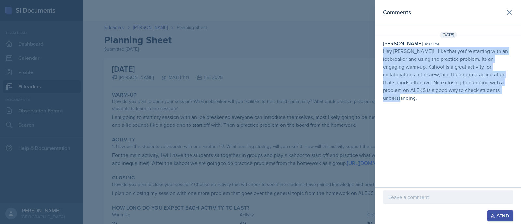
drag, startPoint x: 475, startPoint y: 91, endPoint x: 381, endPoint y: 48, distance: 103.3
click at [381, 48] on div "[PERSON_NAME] 4:33 pm Hey [PERSON_NAME]! I like that you’re starting with an ic…" at bounding box center [448, 70] width 146 height 63
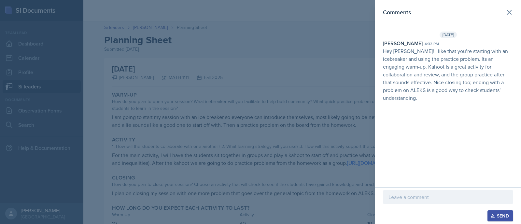
click at [281, 100] on div at bounding box center [260, 112] width 521 height 224
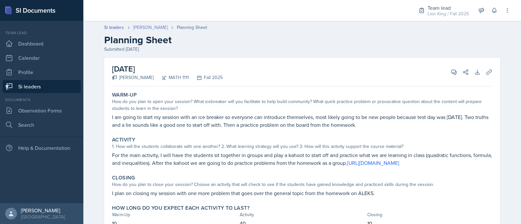
click at [147, 26] on link "[PERSON_NAME]" at bounding box center [150, 27] width 35 height 7
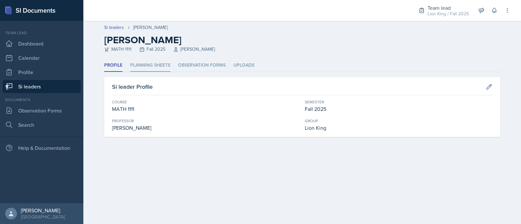
click at [142, 67] on li "Planning Sheets" at bounding box center [150, 65] width 40 height 13
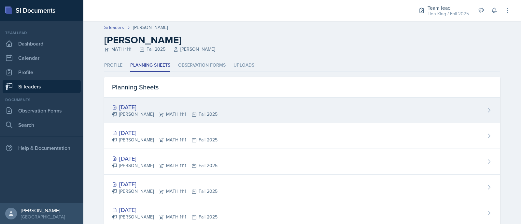
click at [142, 109] on div "[DATE]" at bounding box center [164, 107] width 105 height 9
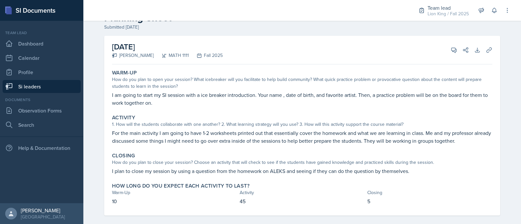
scroll to position [23, 0]
click at [486, 51] on icon at bounding box center [489, 49] width 7 height 7
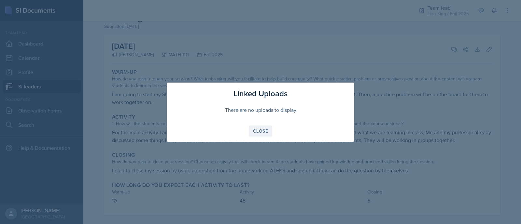
click at [267, 131] on div "Close" at bounding box center [260, 131] width 15 height 5
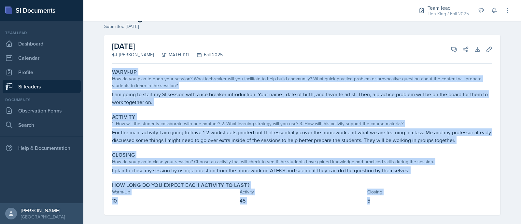
drag, startPoint x: 111, startPoint y: 67, endPoint x: 410, endPoint y: 207, distance: 330.0
click at [410, 207] on div "Warm-Up How do you plan to open your session? What icebreaker will you facilita…" at bounding box center [302, 140] width 380 height 149
click at [452, 50] on icon at bounding box center [454, 49] width 5 height 5
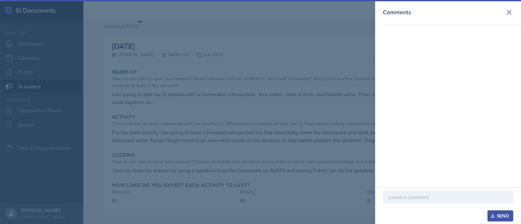
click at [406, 199] on p at bounding box center [447, 197] width 119 height 8
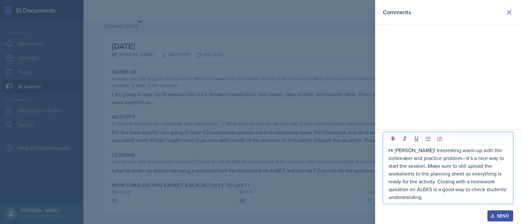
click at [411, 152] on p "Hi [PERSON_NAME]! Interesting warm-up with the icebreaker and practice problem—…" at bounding box center [447, 174] width 119 height 55
click at [441, 161] on p "Hi [PERSON_NAME]! Interesting warm-up with the icebreaker and practice problem—…" at bounding box center [447, 174] width 119 height 55
click at [441, 158] on p "Hi [PERSON_NAME]! Interesting warm-up with the icebreaker and practice problem.…" at bounding box center [447, 174] width 119 height 55
click at [438, 158] on p "Hi [PERSON_NAME]! Interesting warm-up with the icebreaker and practice problem.…" at bounding box center [447, 174] width 119 height 55
click at [441, 159] on p "Hi [PERSON_NAME]! Interesting warm-up with the icebreaker and practice problem.…" at bounding box center [447, 174] width 119 height 55
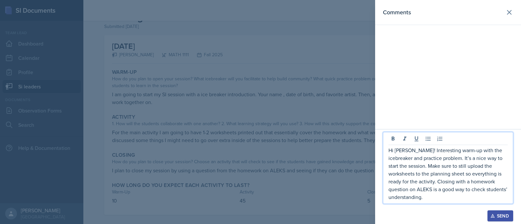
click at [436, 199] on p "Hi [PERSON_NAME]! Interesting warm-up with the icebreaker and practice problem.…" at bounding box center [447, 174] width 119 height 55
drag, startPoint x: 432, startPoint y: 174, endPoint x: 405, endPoint y: 183, distance: 28.1
click at [405, 183] on p "Hi [PERSON_NAME]! Interesting warm-up with the icebreaker and practice problem.…" at bounding box center [447, 174] width 119 height 55
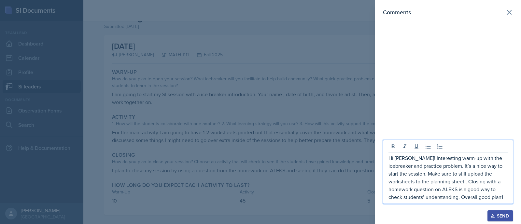
click at [480, 197] on p "Hi [PERSON_NAME]! Interesting warm-up with the icebreaker and practice problem.…" at bounding box center [447, 177] width 119 height 47
drag, startPoint x: 421, startPoint y: 197, endPoint x: 409, endPoint y: 196, distance: 12.2
click at [409, 196] on p "Hi [PERSON_NAME]! Interesting warm-up with the icebreaker and practice problem.…" at bounding box center [447, 177] width 119 height 47
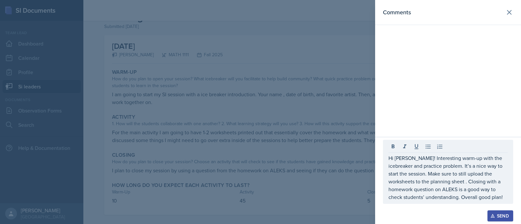
click at [443, 213] on div "Send" at bounding box center [448, 216] width 130 height 11
click at [505, 216] on div "Send" at bounding box center [500, 216] width 17 height 5
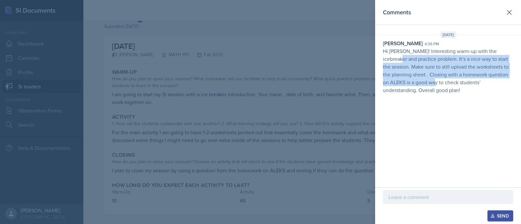
drag, startPoint x: 417, startPoint y: 86, endPoint x: 377, endPoint y: 55, distance: 50.3
click at [377, 55] on div "[PERSON_NAME] 4:36 pm Hi [PERSON_NAME]! Interesting warm-up with the icebreaker…" at bounding box center [448, 66] width 146 height 55
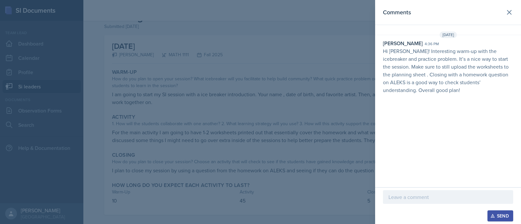
click at [418, 89] on p "Hi [PERSON_NAME]! Interesting warm-up with the icebreaker and practice problem.…" at bounding box center [448, 70] width 130 height 47
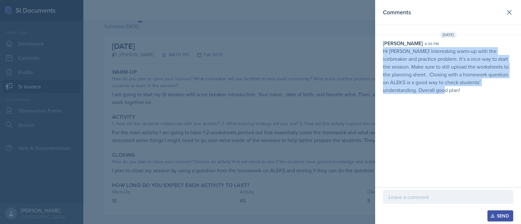
drag, startPoint x: 414, startPoint y: 91, endPoint x: 383, endPoint y: 48, distance: 54.3
click at [383, 48] on div "[PERSON_NAME] 4:36 pm Hi [PERSON_NAME]! Interesting warm-up with the icebreaker…" at bounding box center [448, 66] width 146 height 55
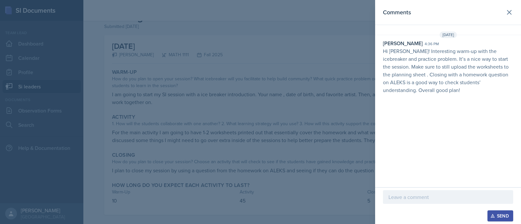
click at [274, 47] on div at bounding box center [260, 112] width 521 height 224
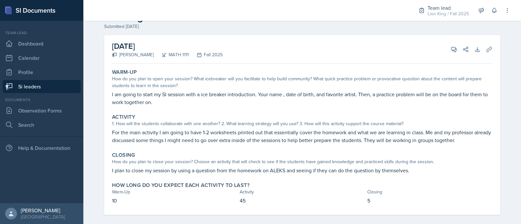
scroll to position [0, 0]
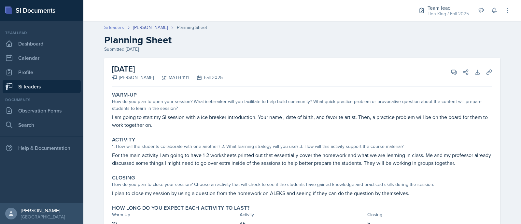
click at [116, 26] on link "Si leaders" at bounding box center [114, 27] width 20 height 7
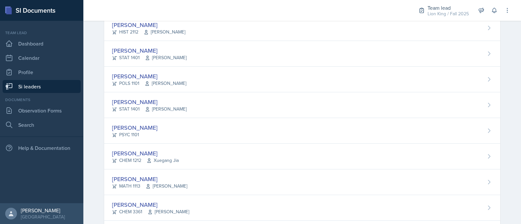
scroll to position [330, 0]
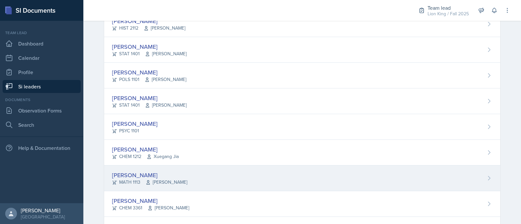
click at [428, 176] on div "[PERSON_NAME] MATH 1113 [PERSON_NAME]" at bounding box center [302, 179] width 396 height 26
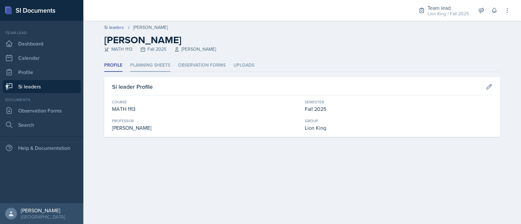
click at [160, 65] on li "Planning Sheets" at bounding box center [150, 65] width 40 height 13
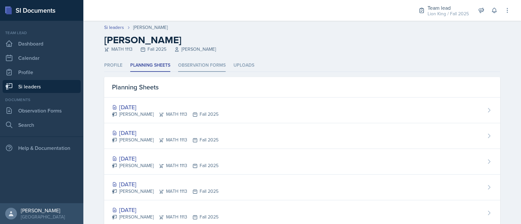
click at [215, 65] on li "Observation Forms" at bounding box center [202, 65] width 48 height 13
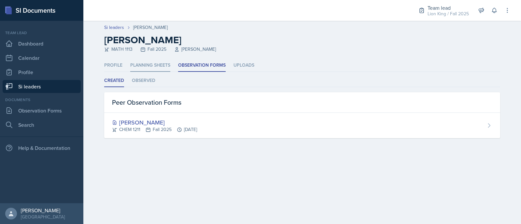
click at [161, 61] on li "Planning Sheets" at bounding box center [150, 65] width 40 height 13
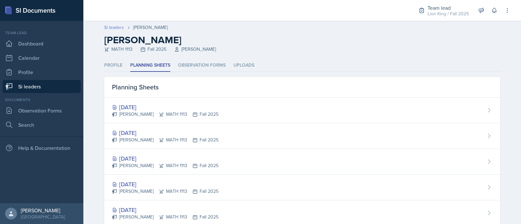
click at [116, 25] on link "Si leaders" at bounding box center [114, 27] width 20 height 7
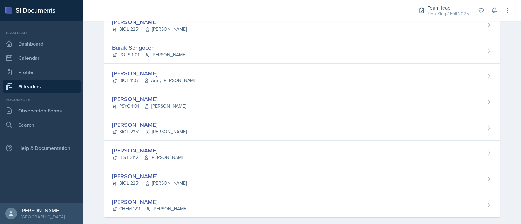
scroll to position [542, 0]
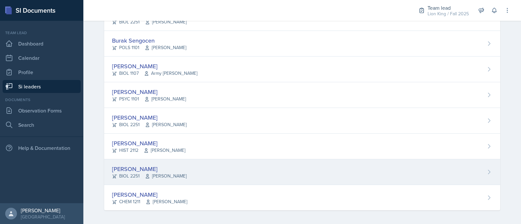
click at [452, 164] on div "[PERSON_NAME] BIOL 2251 [PERSON_NAME]" at bounding box center [302, 173] width 396 height 26
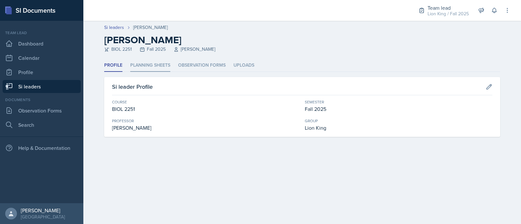
click at [149, 64] on li "Planning Sheets" at bounding box center [150, 65] width 40 height 13
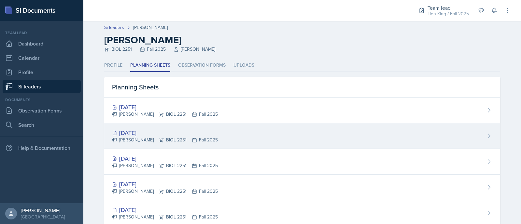
click at [160, 132] on div "[DATE]" at bounding box center [165, 133] width 106 height 9
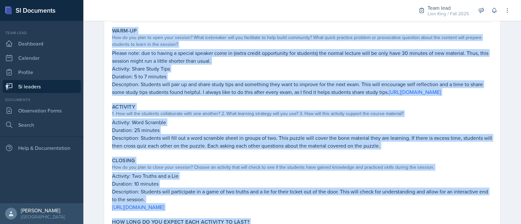
scroll to position [115, 0]
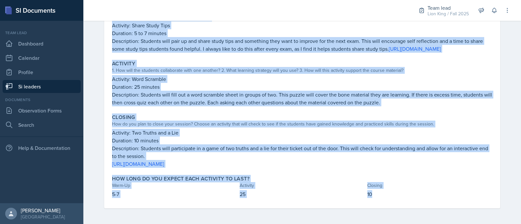
drag, startPoint x: 110, startPoint y: 96, endPoint x: 399, endPoint y: 210, distance: 310.1
click at [399, 210] on div "[DATE] [PERSON_NAME] BIOL 2251 Fall 2025 View Comments Comments Send Share Down…" at bounding box center [302, 88] width 417 height 274
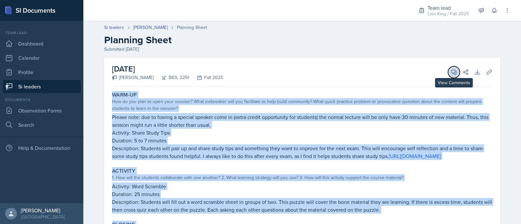
click at [452, 73] on icon at bounding box center [454, 72] width 5 height 5
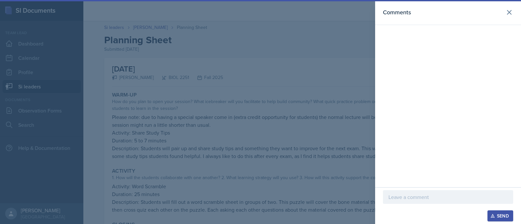
click at [419, 202] on div at bounding box center [448, 197] width 130 height 14
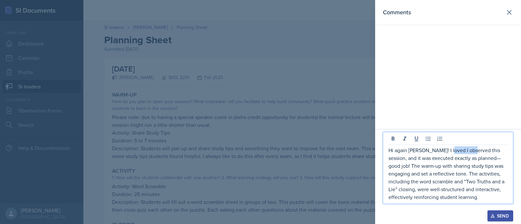
drag, startPoint x: 474, startPoint y: 150, endPoint x: 449, endPoint y: 148, distance: 25.1
click at [449, 148] on p "Hi again [PERSON_NAME]! I loved I observed this session, and it was executed ex…" at bounding box center [447, 174] width 119 height 55
click at [483, 160] on p "Hi again [PERSON_NAME]! I loved observing this session, and it was executed exa…" at bounding box center [447, 174] width 119 height 55
click at [420, 153] on p "Hi again [PERSON_NAME]! I loved observing this session, and it was executed exa…" at bounding box center [447, 174] width 119 height 55
click at [413, 151] on p "Hi again [PERSON_NAME]! I loved observing this session, and it was executed exa…" at bounding box center [447, 174] width 119 height 55
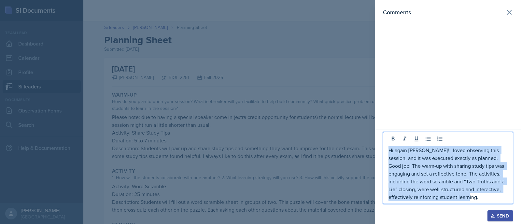
drag, startPoint x: 487, startPoint y: 199, endPoint x: 380, endPoint y: 143, distance: 121.3
click at [380, 143] on div "Hi again [PERSON_NAME]! I loved observing this session, and it was executed exa…" at bounding box center [448, 176] width 146 height 95
click at [508, 215] on div "Send" at bounding box center [500, 216] width 17 height 5
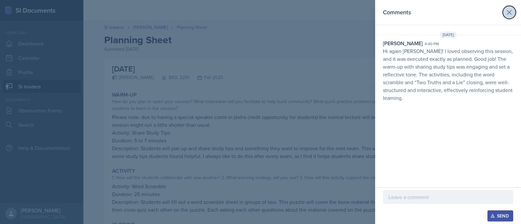
click at [506, 12] on icon at bounding box center [509, 12] width 8 height 8
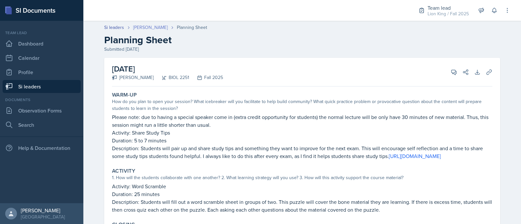
click at [148, 27] on link "[PERSON_NAME]" at bounding box center [150, 27] width 35 height 7
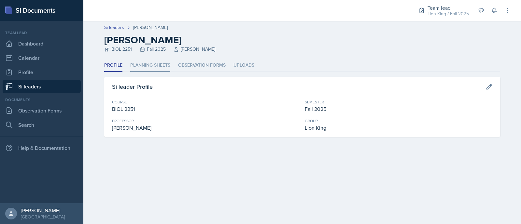
click at [149, 61] on li "Planning Sheets" at bounding box center [150, 65] width 40 height 13
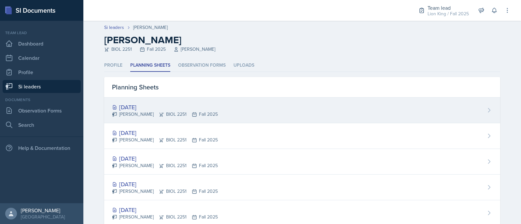
click at [161, 107] on div "[DATE]" at bounding box center [165, 107] width 106 height 9
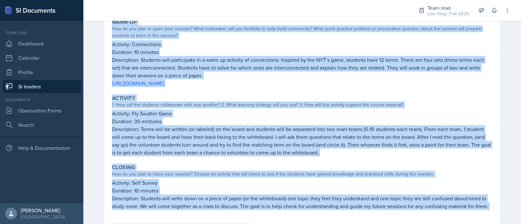
scroll to position [121, 0]
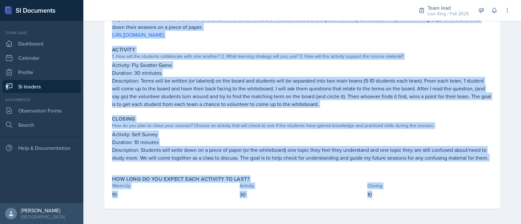
drag, startPoint x: 108, startPoint y: 92, endPoint x: 406, endPoint y: 208, distance: 320.0
click at [406, 208] on div "Warm-Up How do you plan to open your session? What icebreaker will you facilita…" at bounding box center [302, 88] width 380 height 241
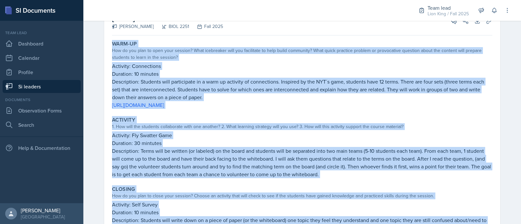
scroll to position [3, 0]
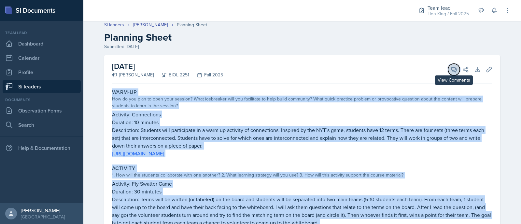
click at [455, 68] on span at bounding box center [456, 67] width 3 height 3
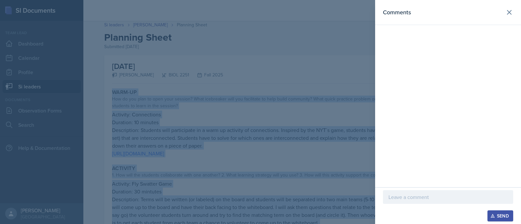
click at [453, 68] on section "Comments Send" at bounding box center [448, 112] width 146 height 224
click at [424, 198] on p at bounding box center [447, 197] width 119 height 8
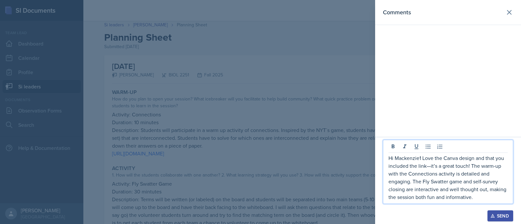
click at [430, 169] on p "Hi Mackenzie1 Love the Canva design and that you included the link—it’s a great…" at bounding box center [447, 177] width 119 height 47
click at [429, 168] on p "Hi Mackenzie1 Love the Canva design and that you included the [DOMAIN_NAME]’s a…" at bounding box center [447, 177] width 119 height 47
click at [431, 167] on p "Hi Mackenzie1 Love the Canva design and that you included the link.[PERSON_NAME…" at bounding box center [447, 177] width 119 height 47
click at [433, 168] on p "Hi Mackenzie1 Love the Canva design and that you included the link.[PERSON_NAME…" at bounding box center [447, 177] width 119 height 47
drag, startPoint x: 461, startPoint y: 167, endPoint x: 429, endPoint y: 166, distance: 31.6
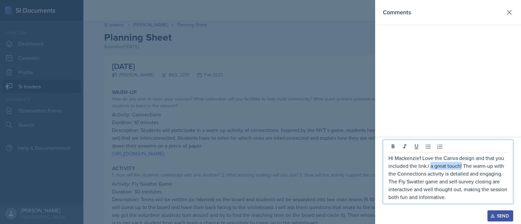
click at [429, 166] on p "Hi Mackenzie1 Love the Canva design and that you included the link.i a great to…" at bounding box center [447, 177] width 119 height 47
click at [451, 201] on p "Hi Mackenzie1 Love the Canva design and that you included the link. The warm-up…" at bounding box center [447, 177] width 119 height 47
click at [422, 159] on p "Hi Mackenzie1 Love the Canva design and that you included the link. The warm-up…" at bounding box center [447, 177] width 119 height 47
click at [500, 216] on div "Send" at bounding box center [500, 216] width 17 height 5
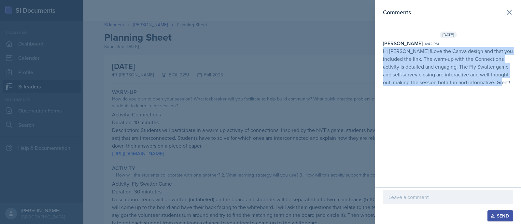
drag, startPoint x: 514, startPoint y: 80, endPoint x: 382, endPoint y: 48, distance: 135.7
click at [382, 48] on div "Asha-[PERSON_NAME] 4:42 pm Hi [PERSON_NAME] !Love the Canva design and that you…" at bounding box center [448, 62] width 146 height 47
click at [511, 11] on icon at bounding box center [509, 12] width 8 height 8
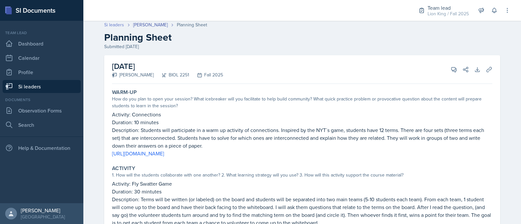
click at [112, 22] on link "Si leaders" at bounding box center [114, 24] width 20 height 7
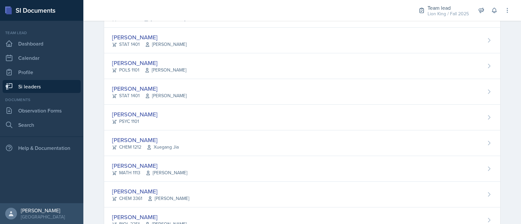
scroll to position [542, 0]
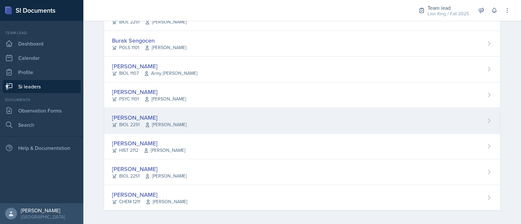
click at [405, 121] on div "[PERSON_NAME] BIOL 2251 Muna Elhassey" at bounding box center [302, 121] width 396 height 26
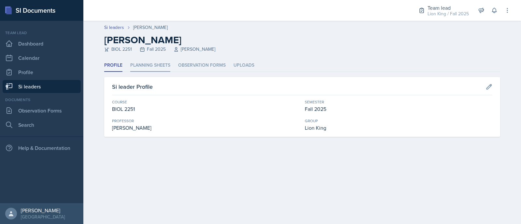
click at [148, 64] on li "Planning Sheets" at bounding box center [150, 65] width 40 height 13
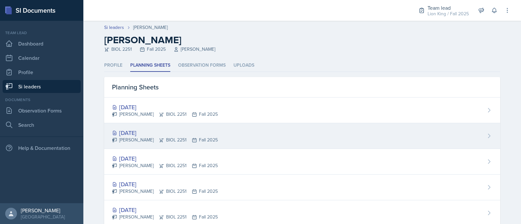
click at [150, 129] on div "[DATE]" at bounding box center [165, 133] width 106 height 9
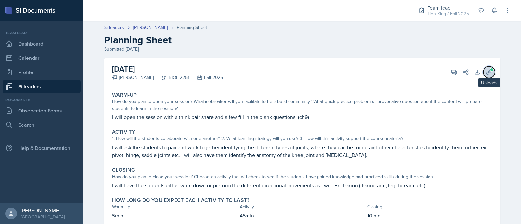
click at [488, 73] on icon at bounding box center [489, 72] width 7 height 7
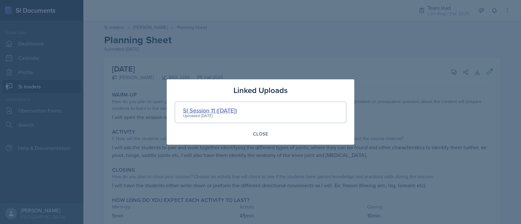
click at [206, 111] on div "SI Session 11 ([DATE])" at bounding box center [210, 110] width 54 height 9
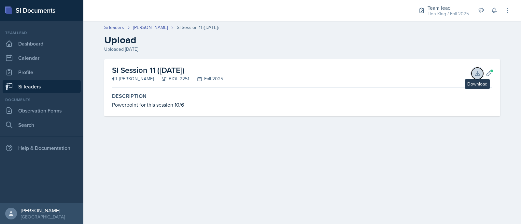
click at [478, 70] on button "Download" at bounding box center [477, 74] width 12 height 12
click at [138, 29] on link "[PERSON_NAME]" at bounding box center [150, 27] width 35 height 7
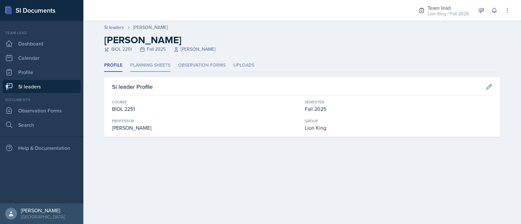
click at [148, 66] on li "Planning Sheets" at bounding box center [150, 65] width 40 height 13
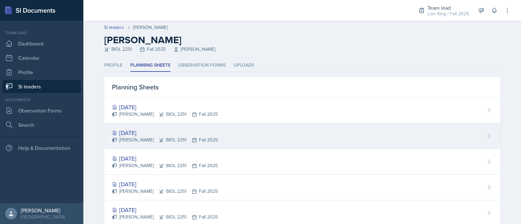
click at [148, 131] on div "[DATE]" at bounding box center [165, 133] width 106 height 9
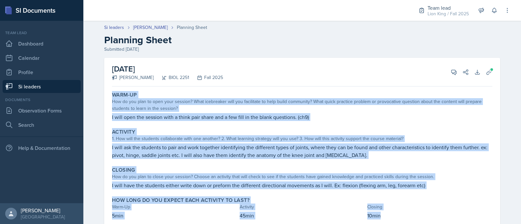
scroll to position [21, 0]
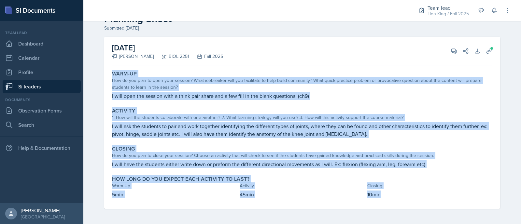
drag, startPoint x: 111, startPoint y: 95, endPoint x: 410, endPoint y: 224, distance: 326.0
click at [410, 224] on div "[DATE] [PERSON_NAME] BIOL 2251 Fall 2025 View Comments Comments Send Share Down…" at bounding box center [302, 131] width 417 height 188
click at [455, 53] on button "View Comments" at bounding box center [454, 51] width 12 height 12
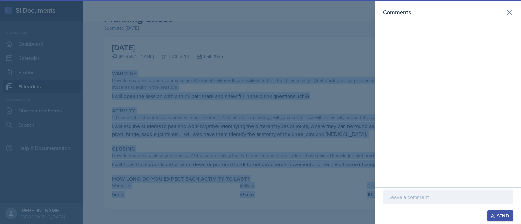
click at [414, 200] on p at bounding box center [447, 197] width 119 height 8
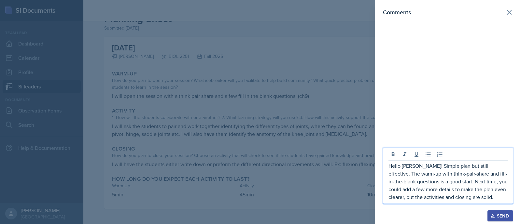
click at [492, 215] on icon "button" at bounding box center [492, 216] width 5 height 5
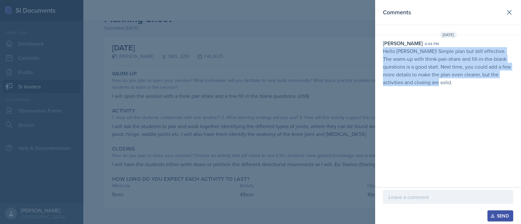
drag, startPoint x: 430, startPoint y: 88, endPoint x: 378, endPoint y: 51, distance: 63.3
click at [378, 51] on div "[DATE] [PERSON_NAME] 4:44 pm Hello [PERSON_NAME]! Simple plan but still effecti…" at bounding box center [448, 60] width 146 height 57
click at [451, 52] on p "Hello [PERSON_NAME]! Simple plan but still effective. The warm-up with think-pa…" at bounding box center [448, 66] width 130 height 39
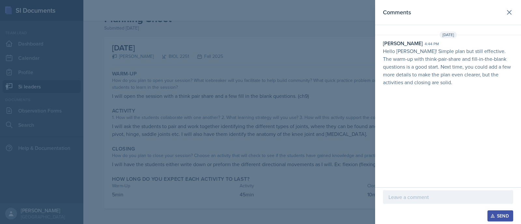
click at [504, 17] on header "Comments" at bounding box center [448, 12] width 146 height 25
click at [513, 11] on button at bounding box center [509, 12] width 13 height 13
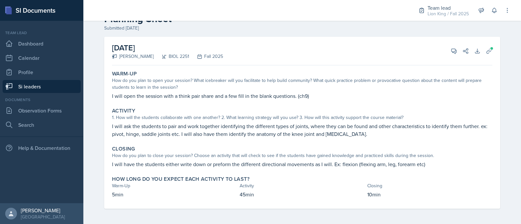
scroll to position [0, 0]
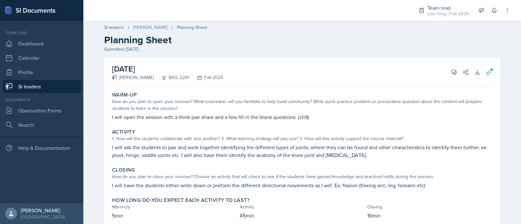
click at [137, 28] on link "[PERSON_NAME]" at bounding box center [150, 27] width 35 height 7
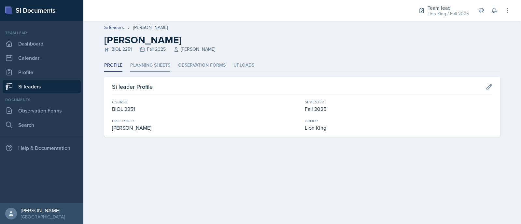
click at [136, 72] on li "Planning Sheets" at bounding box center [150, 65] width 40 height 13
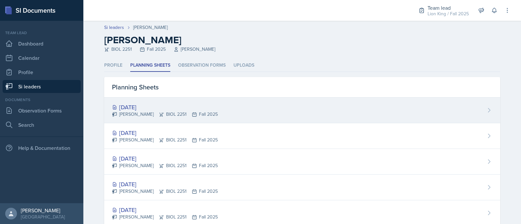
click at [137, 108] on div "[DATE]" at bounding box center [165, 107] width 106 height 9
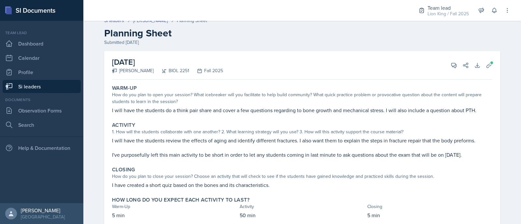
scroll to position [28, 0]
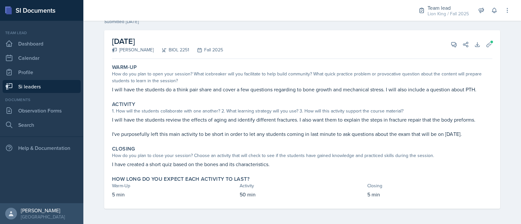
drag, startPoint x: 108, startPoint y: 69, endPoint x: 403, endPoint y: 227, distance: 335.2
click at [403, 224] on html "SI Documents Team lead Dashboard Calendar Profile Si leaders Documents Observat…" at bounding box center [260, 112] width 521 height 224
click at [451, 40] on button "View Comments" at bounding box center [454, 45] width 12 height 12
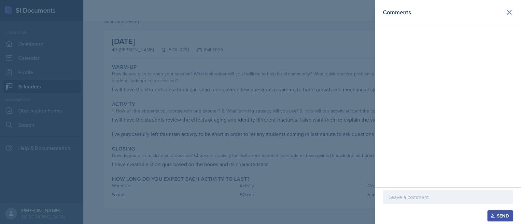
click at [410, 205] on div at bounding box center [448, 207] width 130 height 7
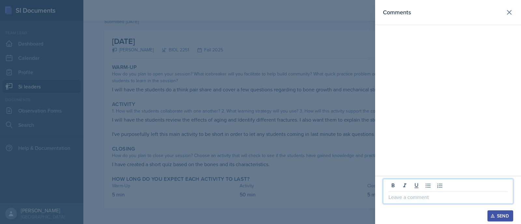
click at [403, 199] on p at bounding box center [447, 197] width 119 height 8
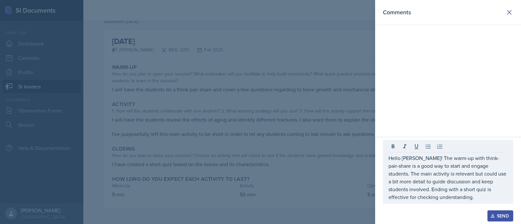
click at [493, 217] on icon "button" at bounding box center [492, 216] width 5 height 5
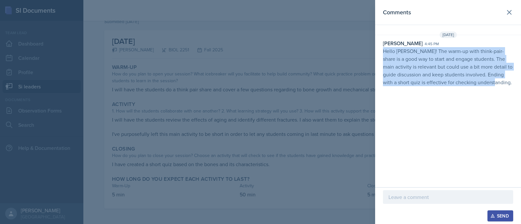
drag, startPoint x: 503, startPoint y: 84, endPoint x: 379, endPoint y: 49, distance: 128.4
click at [379, 49] on div "Asha-[PERSON_NAME] 4:45 pm Hello [PERSON_NAME]! The warm-up with think-pair-sha…" at bounding box center [448, 62] width 146 height 47
